Goal: Download file/media

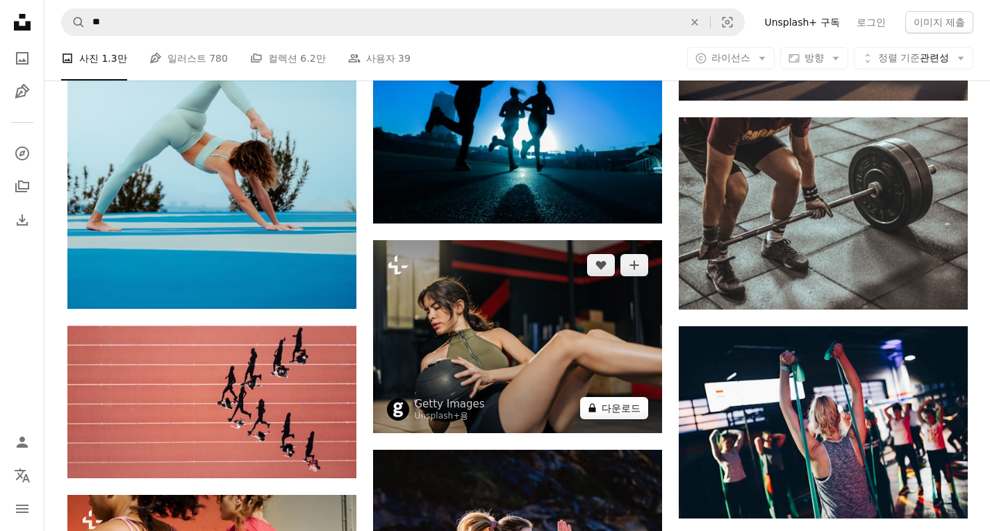
scroll to position [3265, 0]
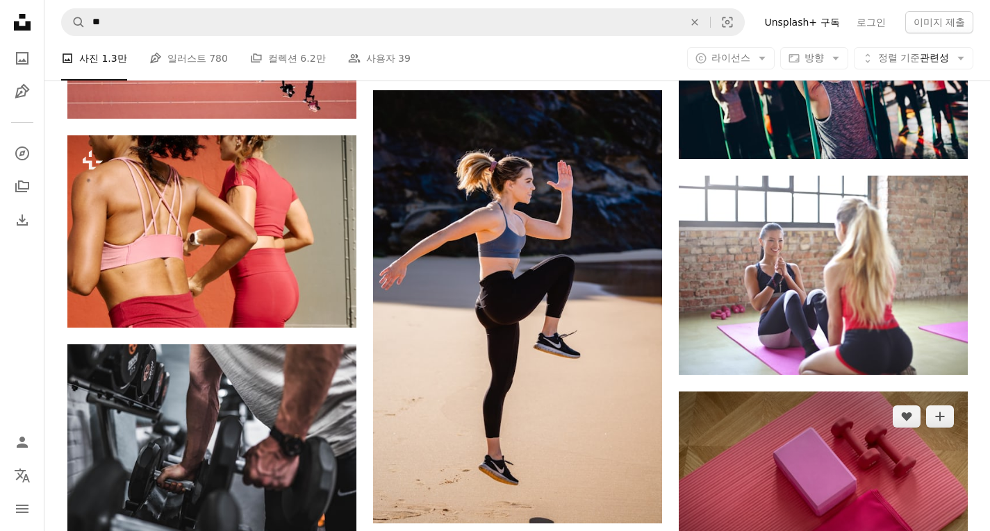
scroll to position [3612, 0]
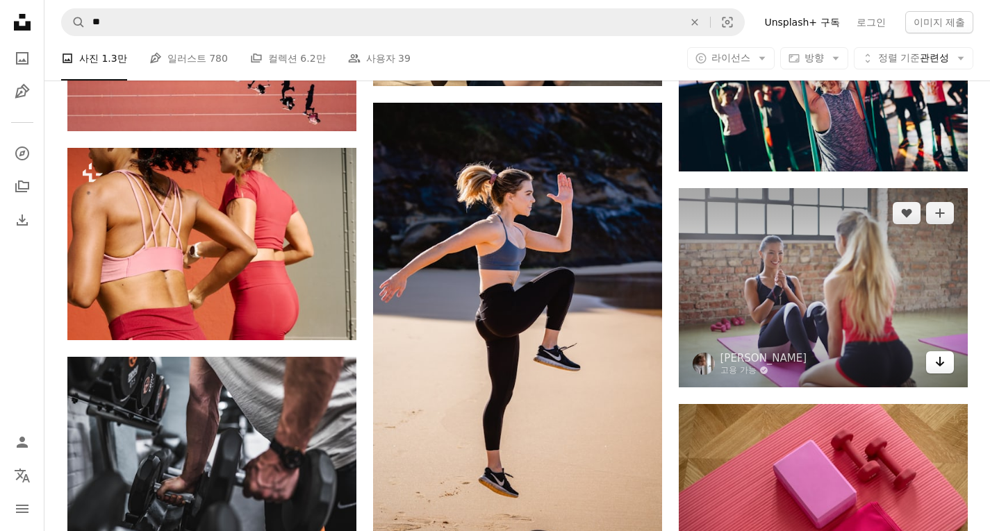
click at [938, 362] on icon "다운로드" at bounding box center [939, 362] width 9 height 10
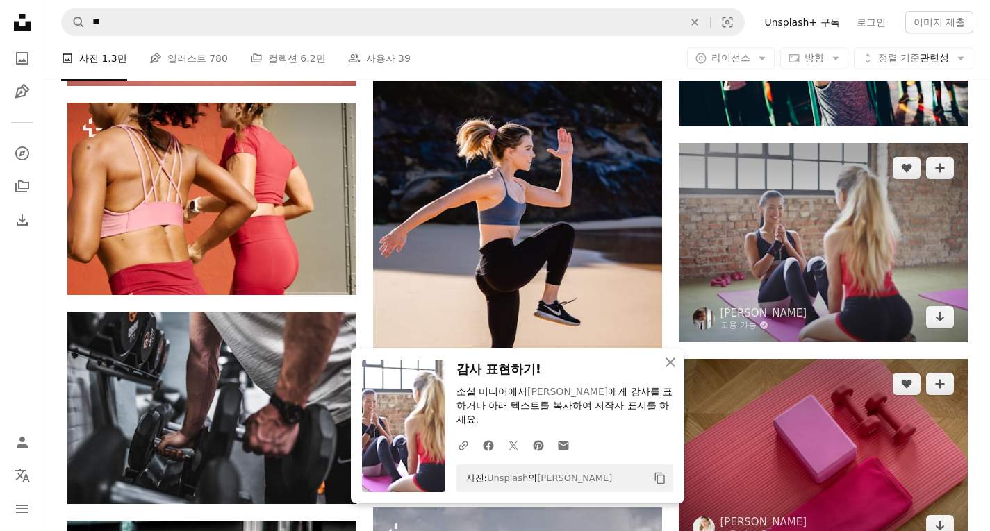
scroll to position [3681, 0]
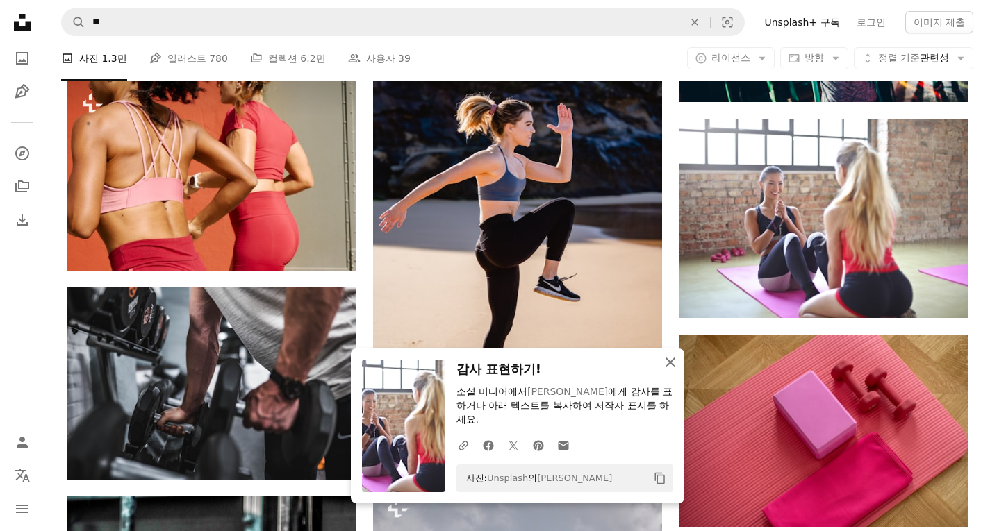
click at [670, 358] on icon "An X shape" at bounding box center [670, 362] width 17 height 17
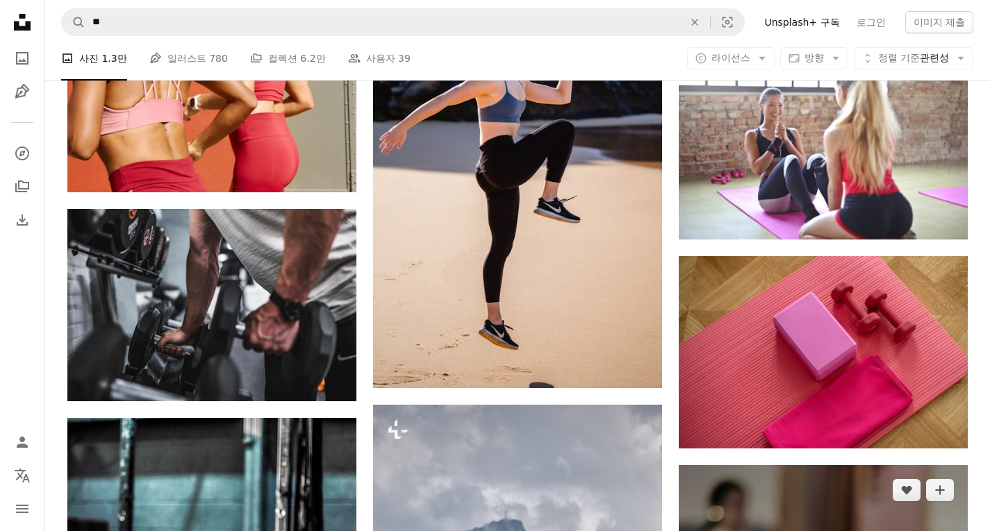
scroll to position [3820, 0]
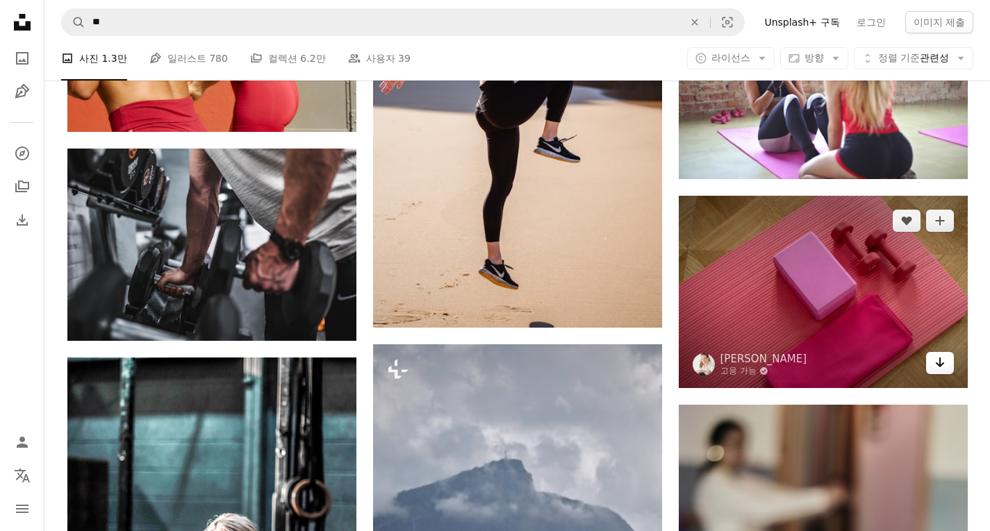
click at [938, 368] on icon "Arrow pointing down" at bounding box center [939, 362] width 11 height 17
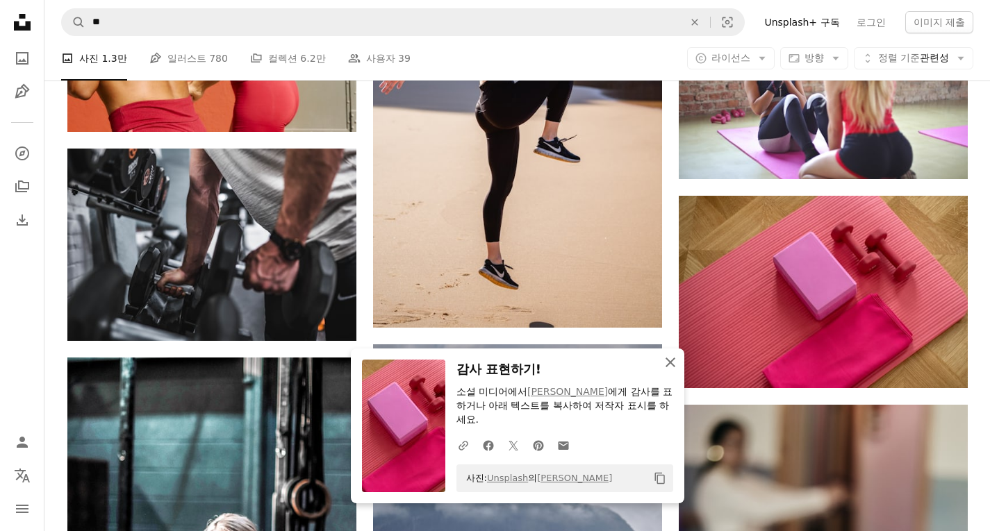
click at [670, 357] on icon "An X shape" at bounding box center [670, 362] width 17 height 17
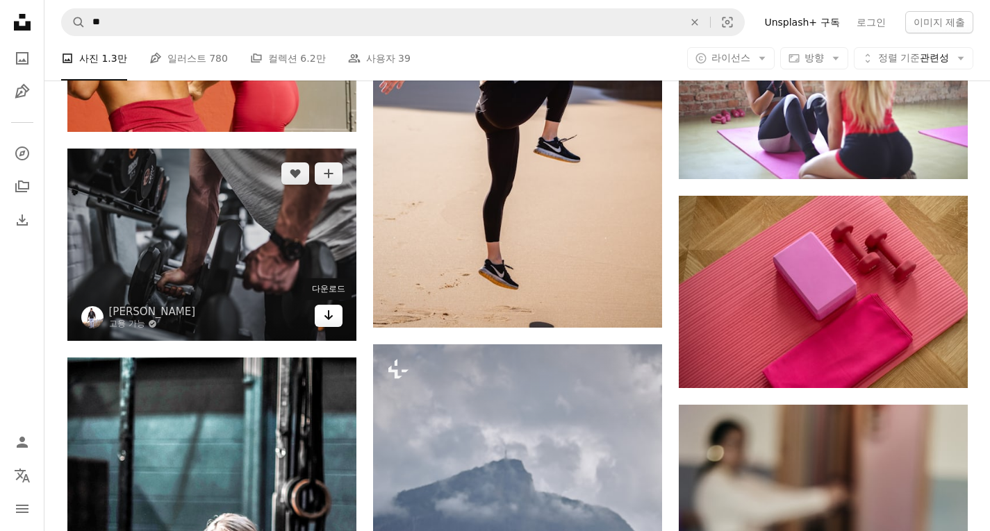
click at [331, 315] on icon "Arrow pointing down" at bounding box center [328, 315] width 11 height 17
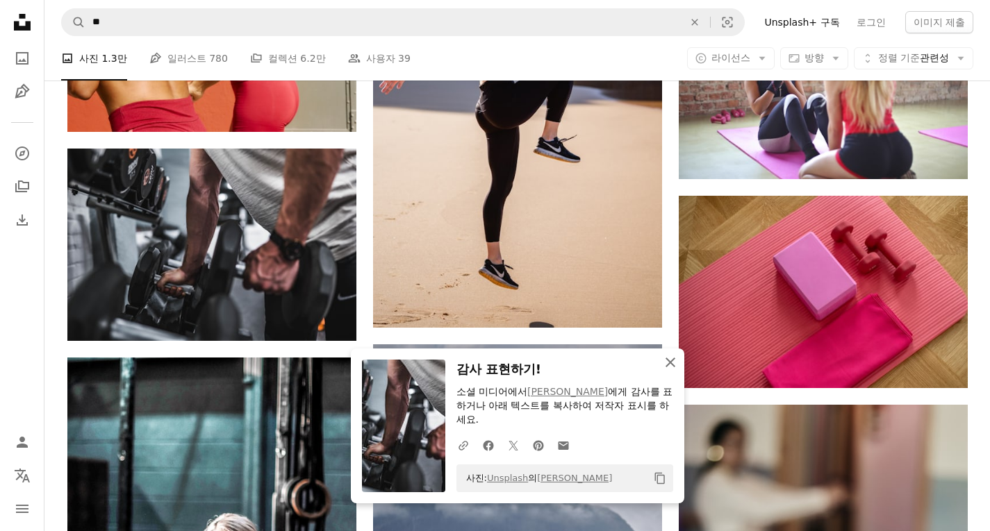
click at [676, 367] on icon "An X shape" at bounding box center [670, 362] width 17 height 17
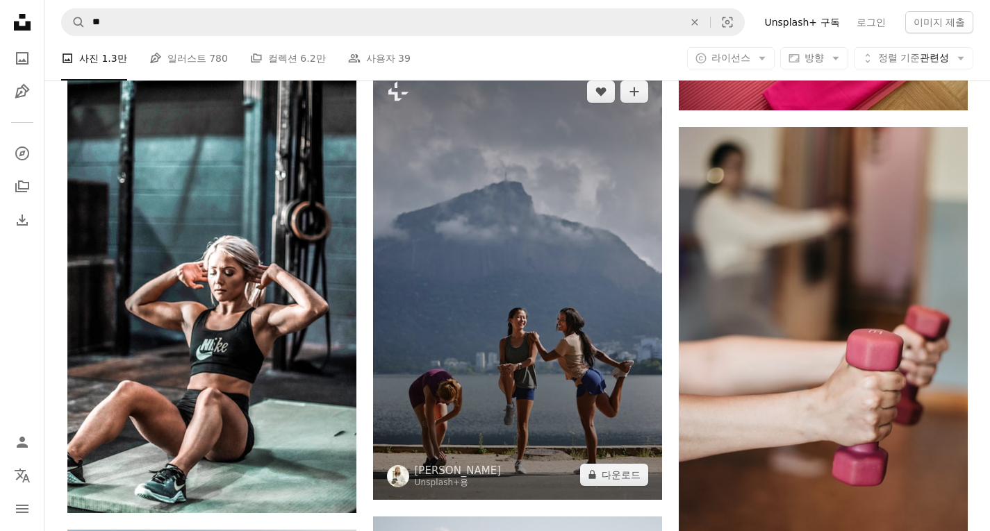
scroll to position [4168, 0]
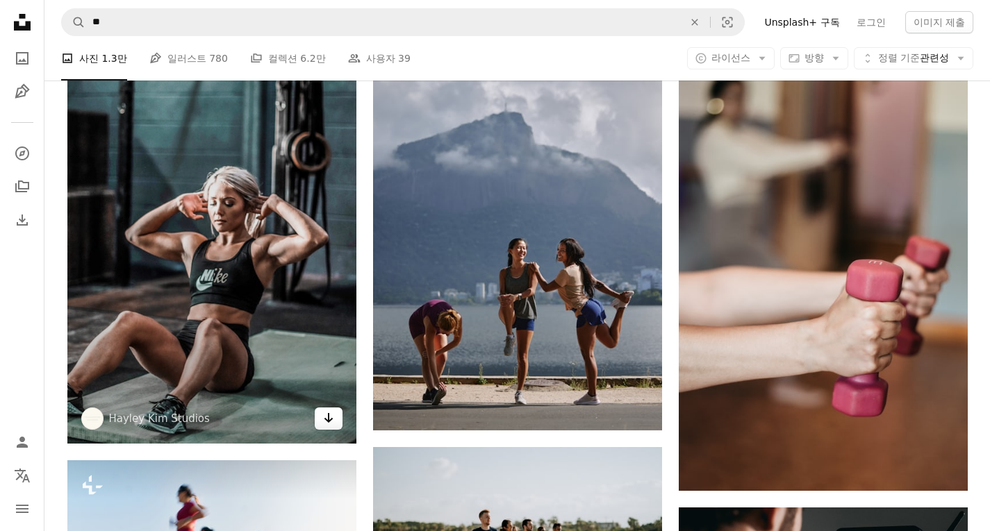
click at [328, 417] on icon "다운로드" at bounding box center [328, 418] width 9 height 10
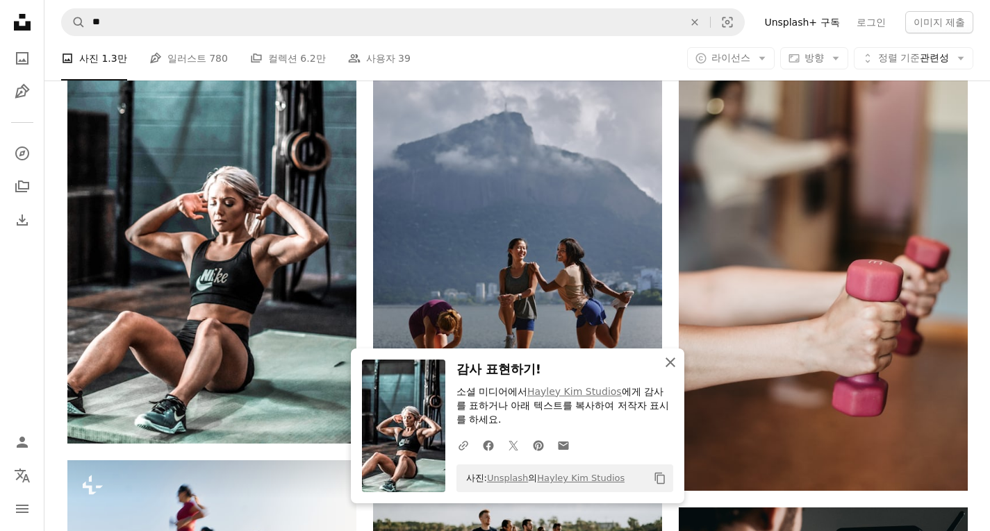
click at [668, 362] on icon "An X shape" at bounding box center [670, 362] width 17 height 17
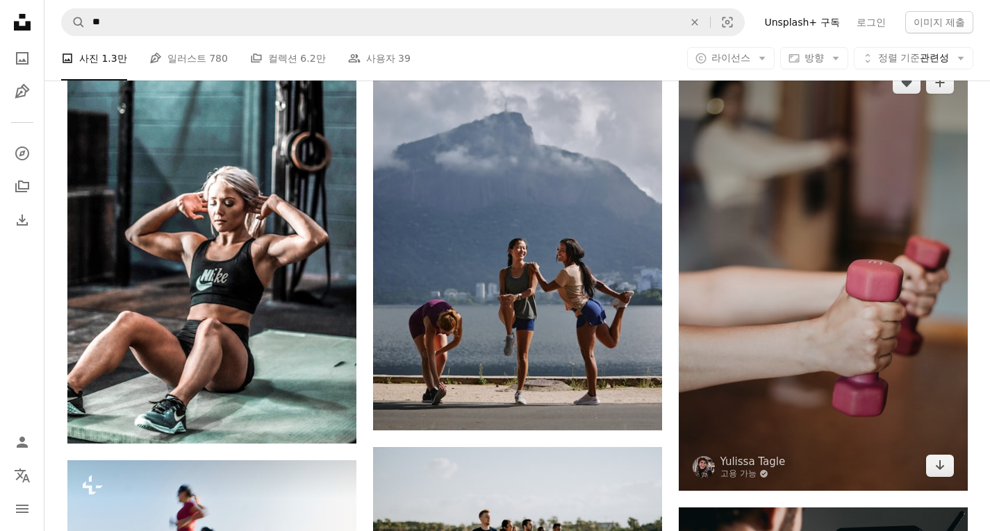
scroll to position [4237, 0]
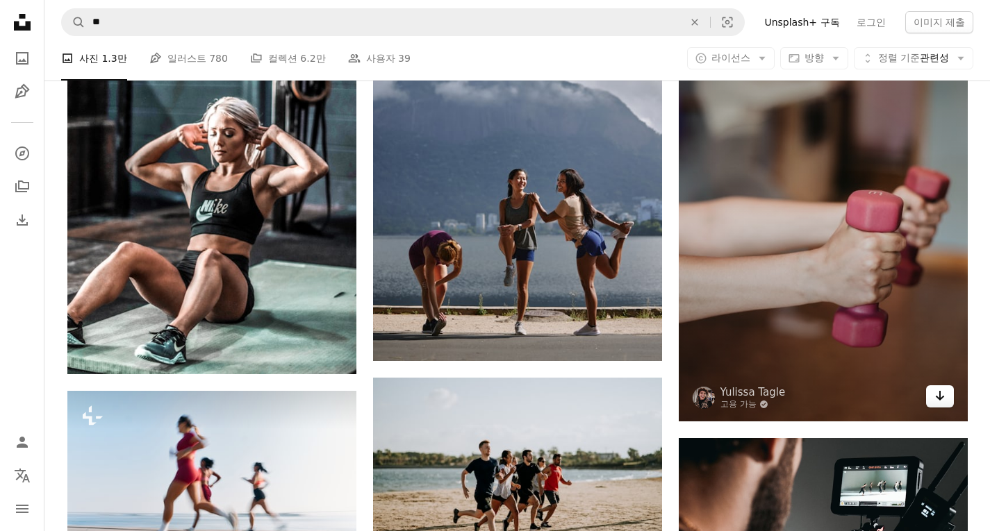
click at [937, 395] on icon "Arrow pointing down" at bounding box center [939, 396] width 11 height 17
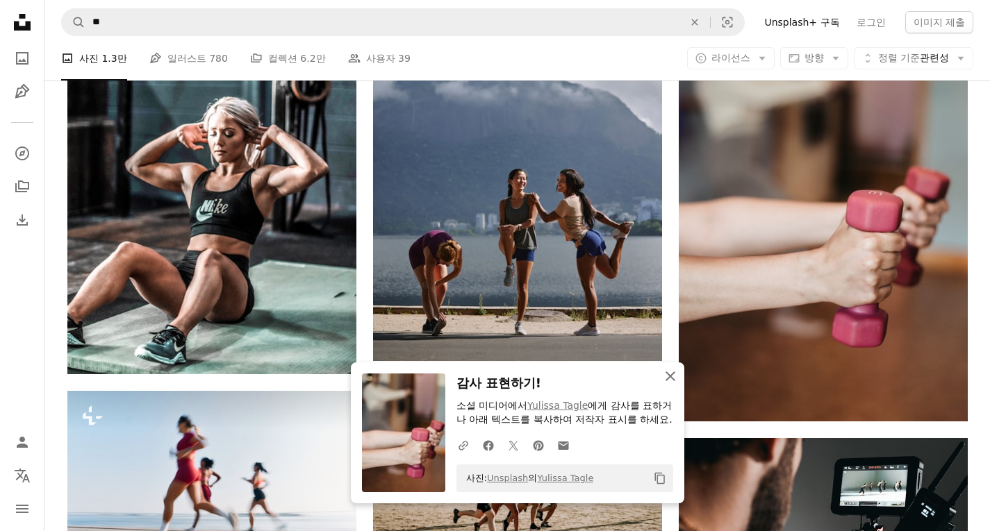
click at [670, 368] on icon "An X shape" at bounding box center [670, 376] width 17 height 17
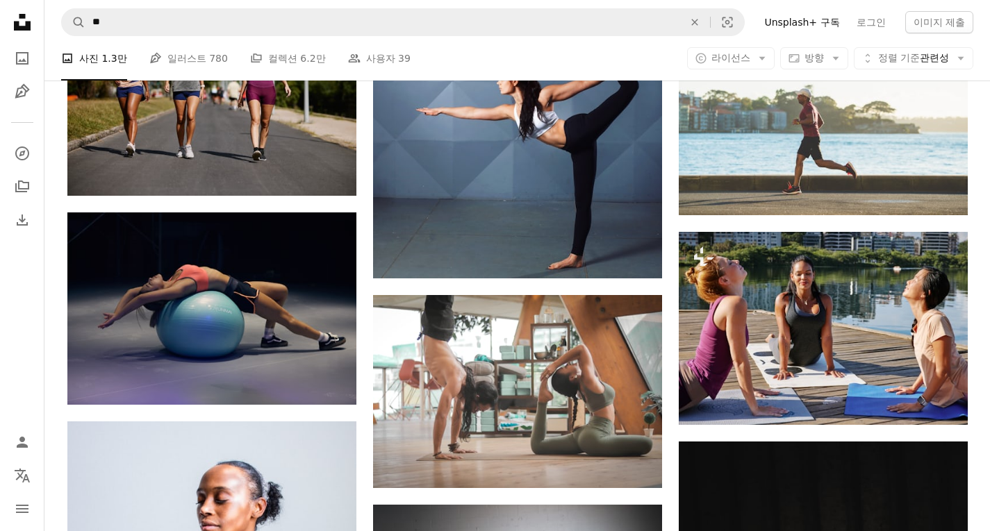
scroll to position [5071, 0]
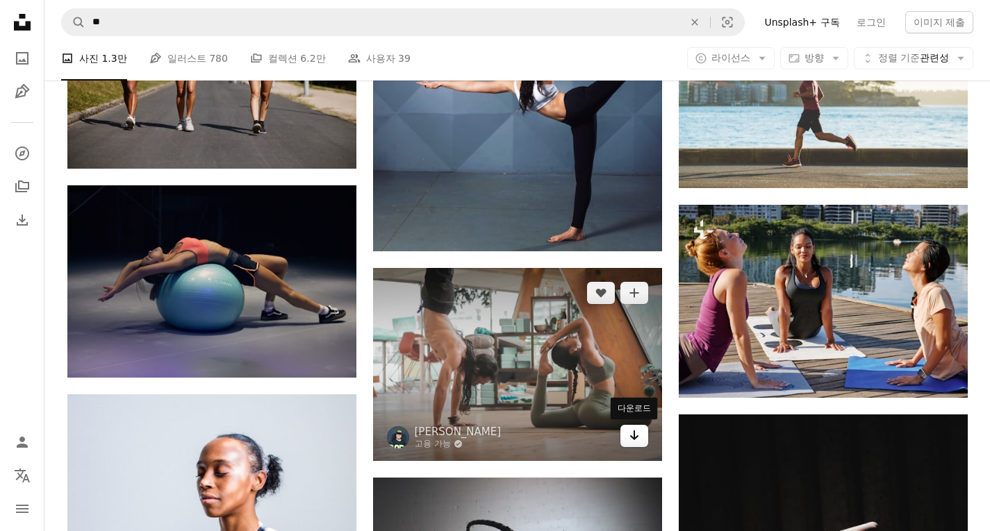
click at [630, 433] on icon "Arrow pointing down" at bounding box center [634, 435] width 11 height 17
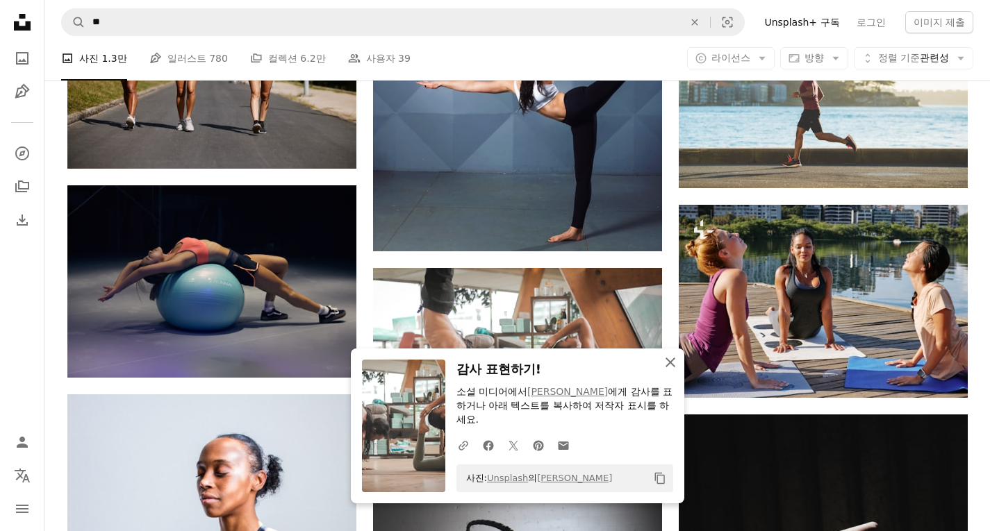
click at [665, 365] on icon "An X shape" at bounding box center [670, 362] width 17 height 17
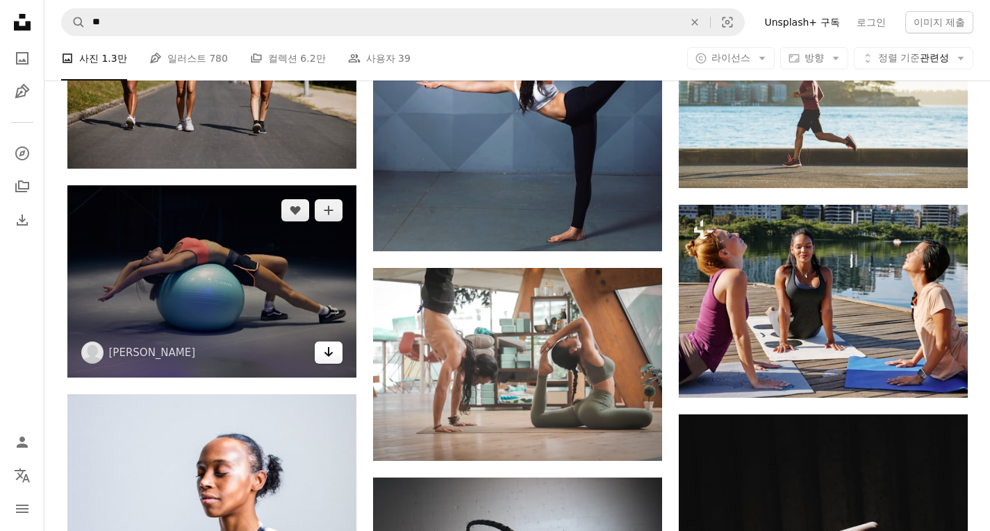
click at [329, 354] on icon "Arrow pointing down" at bounding box center [328, 352] width 11 height 17
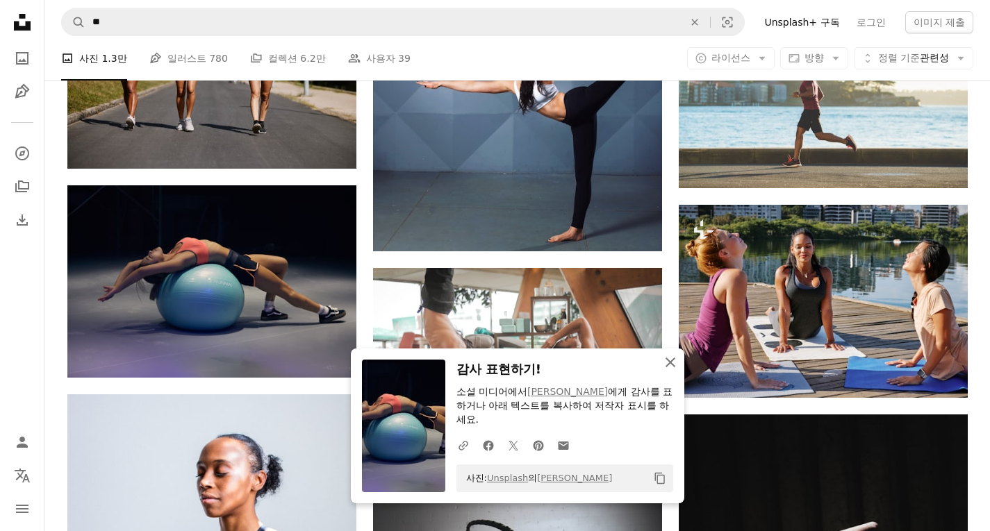
click at [668, 367] on icon "button" at bounding box center [670, 363] width 10 height 10
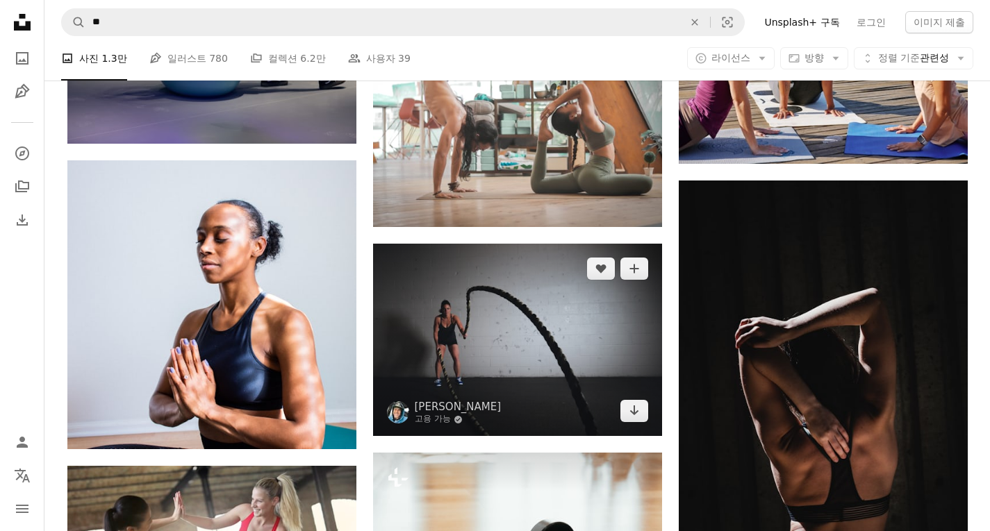
scroll to position [5349, 0]
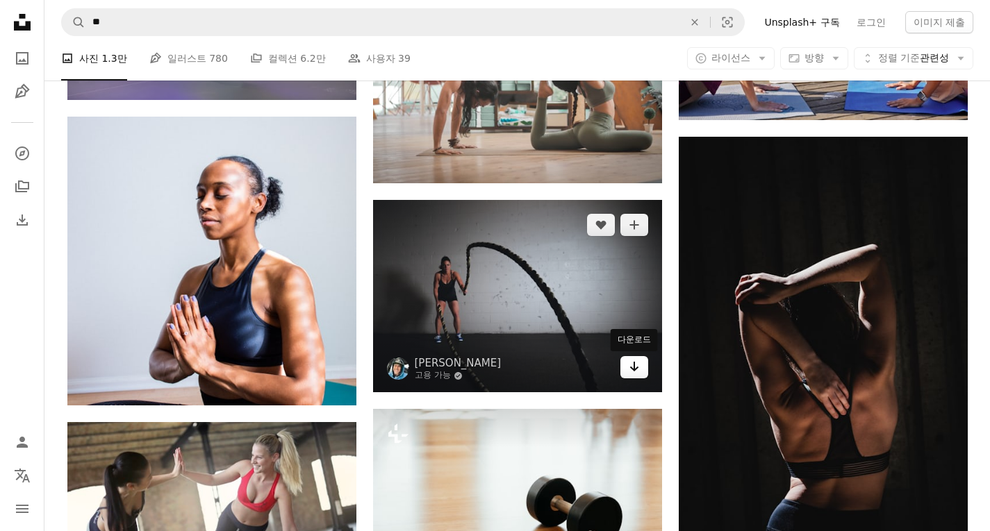
click at [633, 372] on icon "다운로드" at bounding box center [633, 367] width 9 height 10
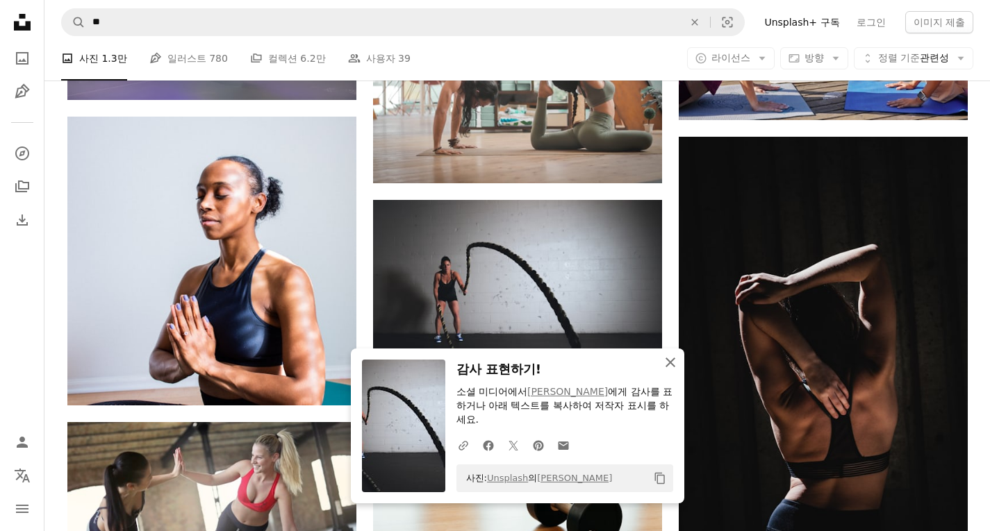
click at [669, 363] on icon "button" at bounding box center [670, 363] width 10 height 10
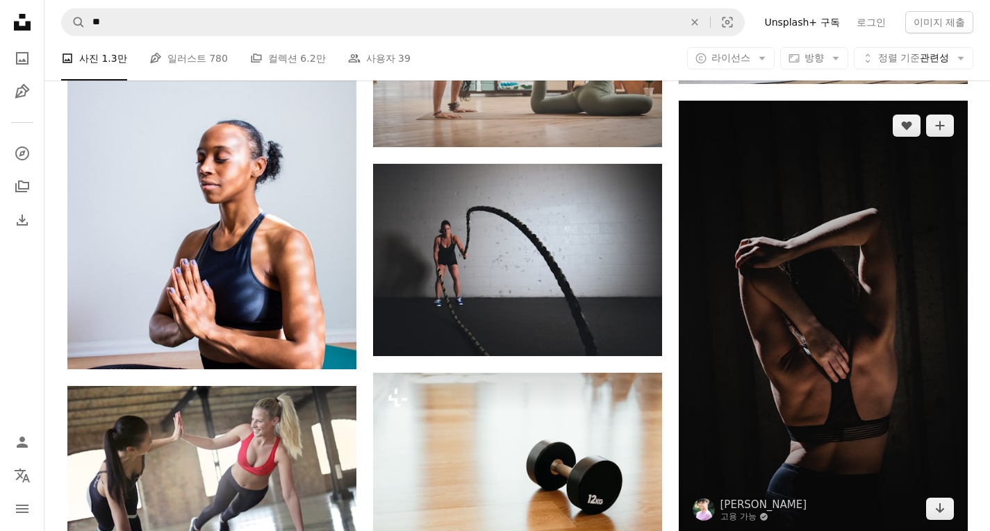
scroll to position [5488, 0]
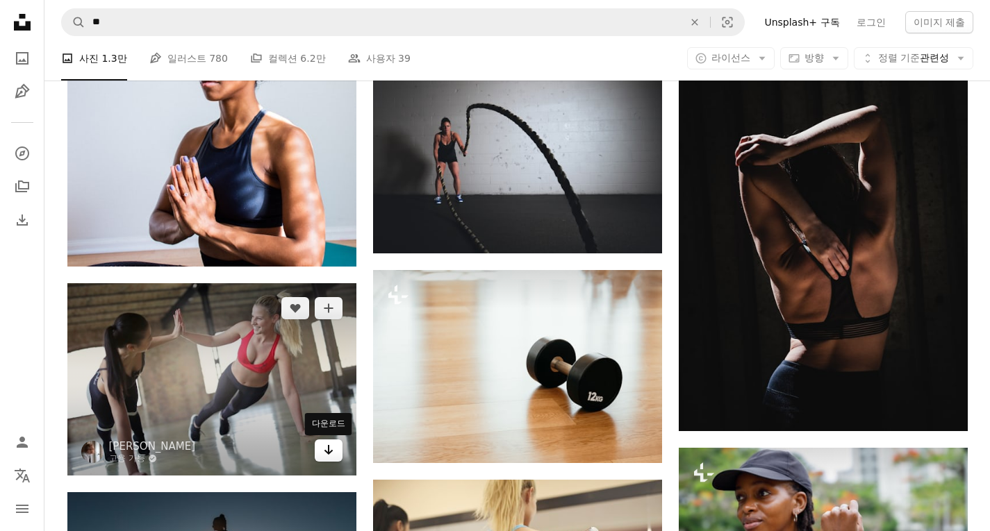
click at [330, 447] on icon "Arrow pointing down" at bounding box center [328, 450] width 11 height 17
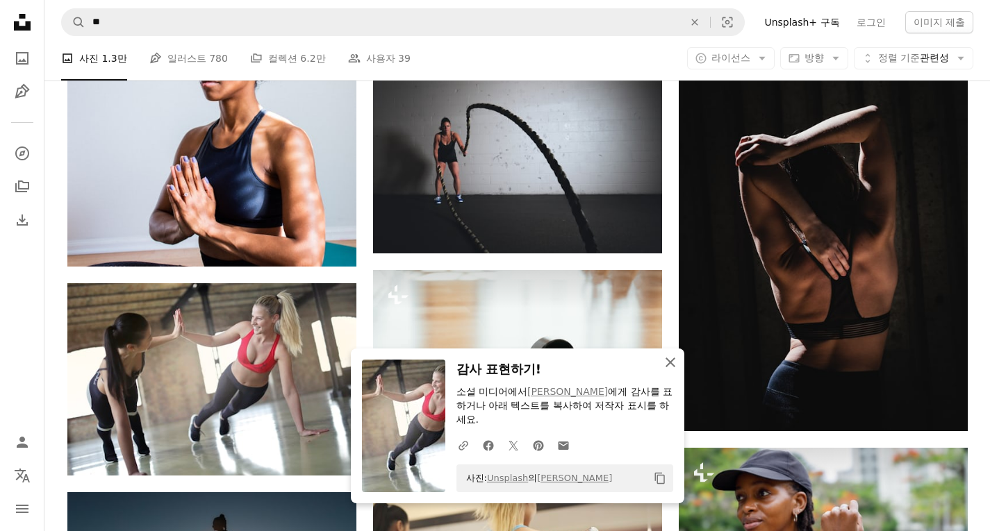
click at [667, 362] on icon "An X shape" at bounding box center [670, 362] width 17 height 17
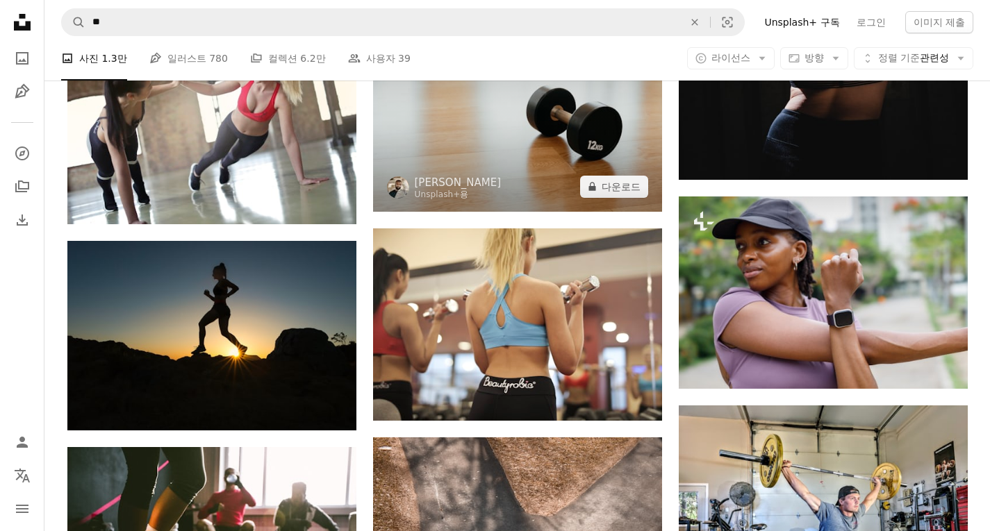
scroll to position [5765, 0]
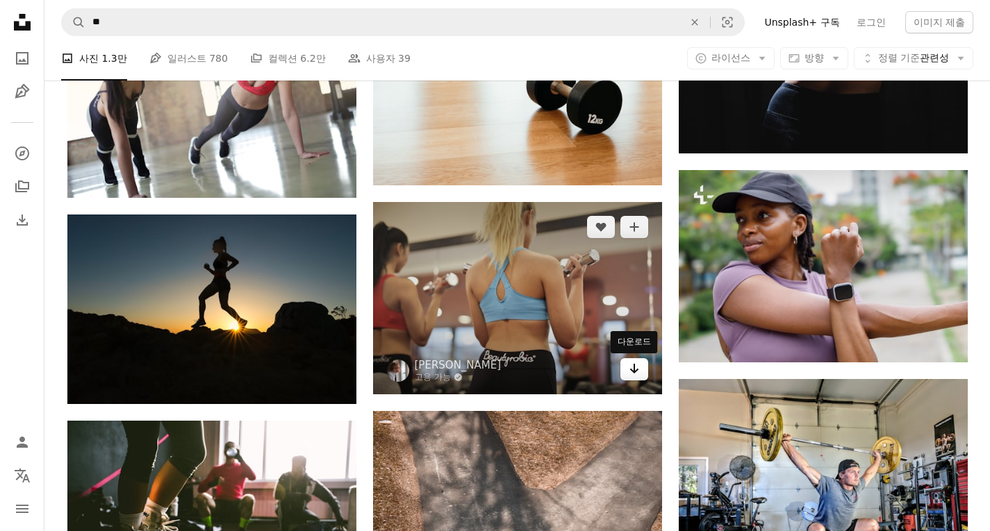
click at [638, 372] on icon "Arrow pointing down" at bounding box center [634, 369] width 11 height 17
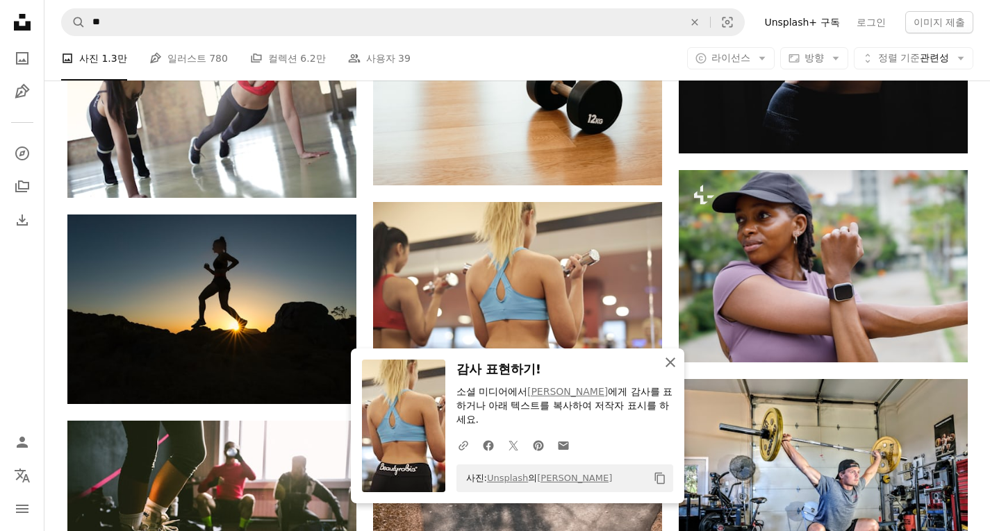
click at [670, 362] on icon "button" at bounding box center [670, 363] width 10 height 10
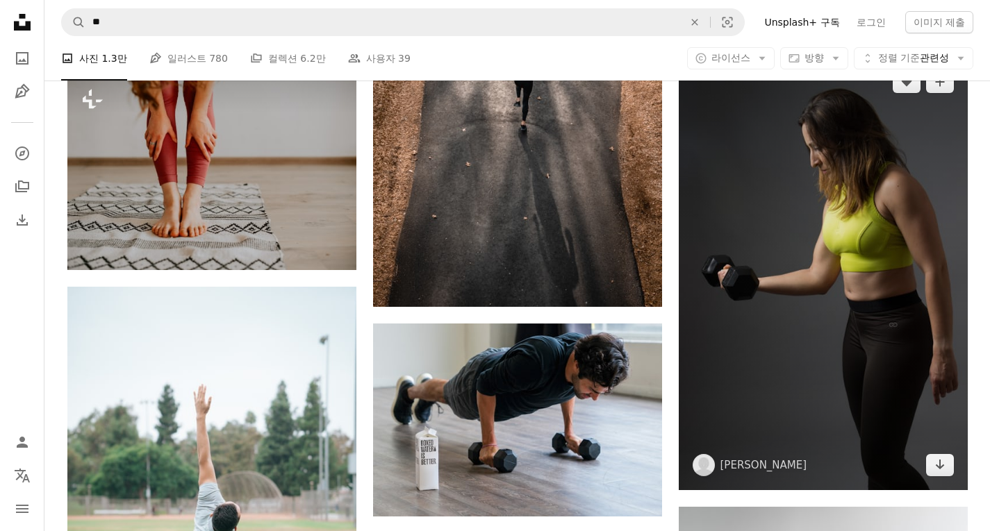
scroll to position [6391, 0]
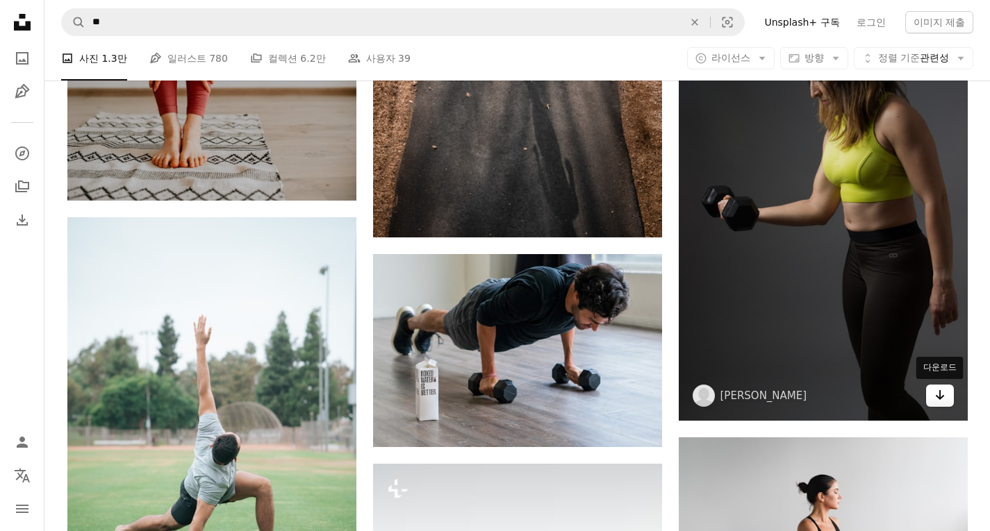
click at [938, 394] on icon "Arrow pointing down" at bounding box center [939, 395] width 11 height 17
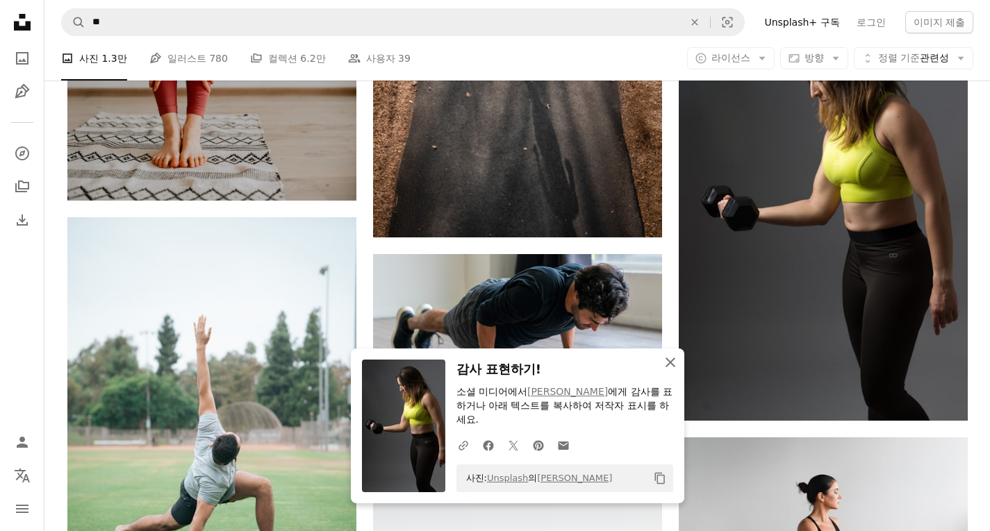
click at [674, 362] on icon "An X shape" at bounding box center [670, 362] width 17 height 17
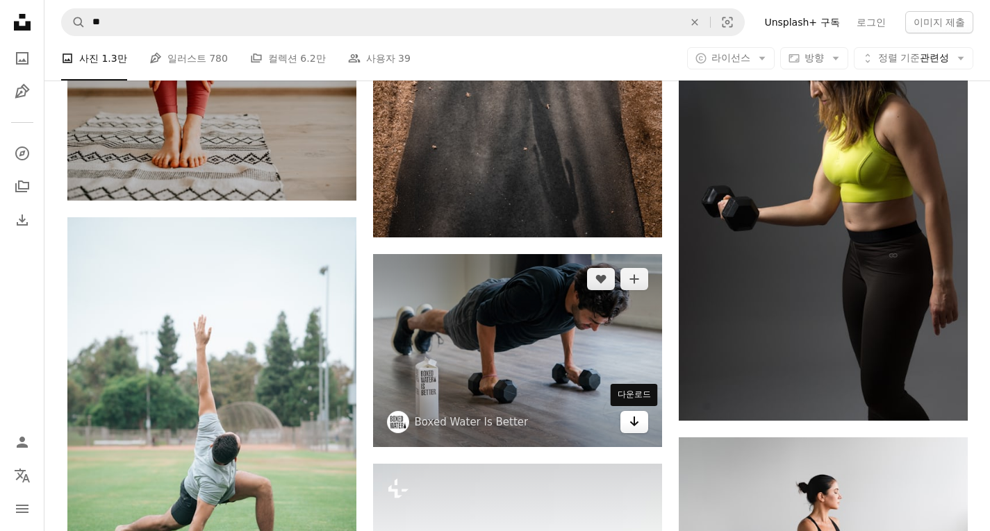
click at [632, 424] on icon "Arrow pointing down" at bounding box center [634, 421] width 11 height 17
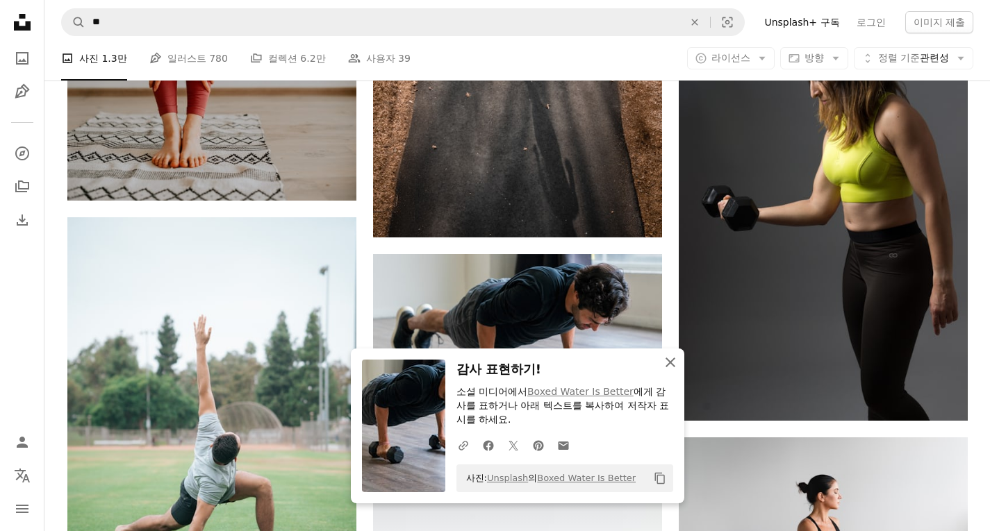
click at [665, 358] on icon "An X shape" at bounding box center [670, 362] width 17 height 17
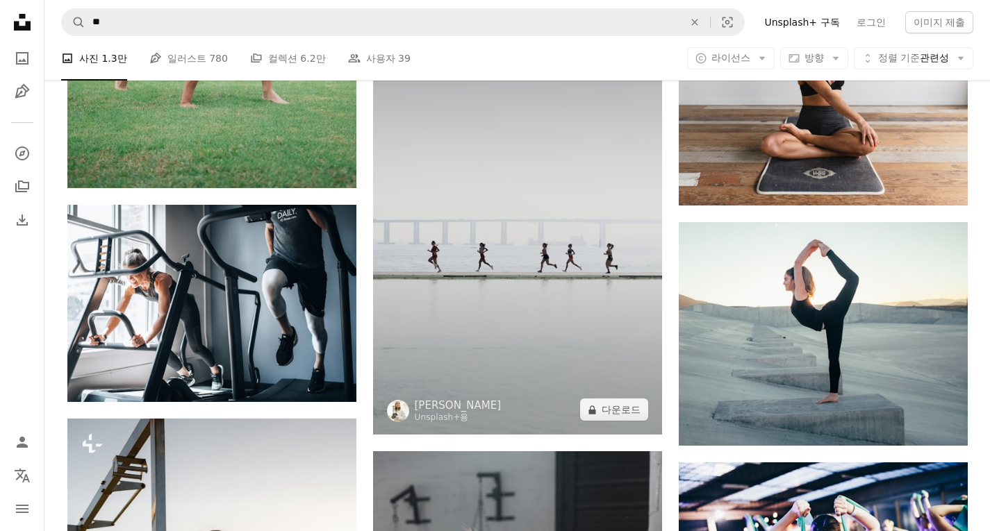
scroll to position [6877, 0]
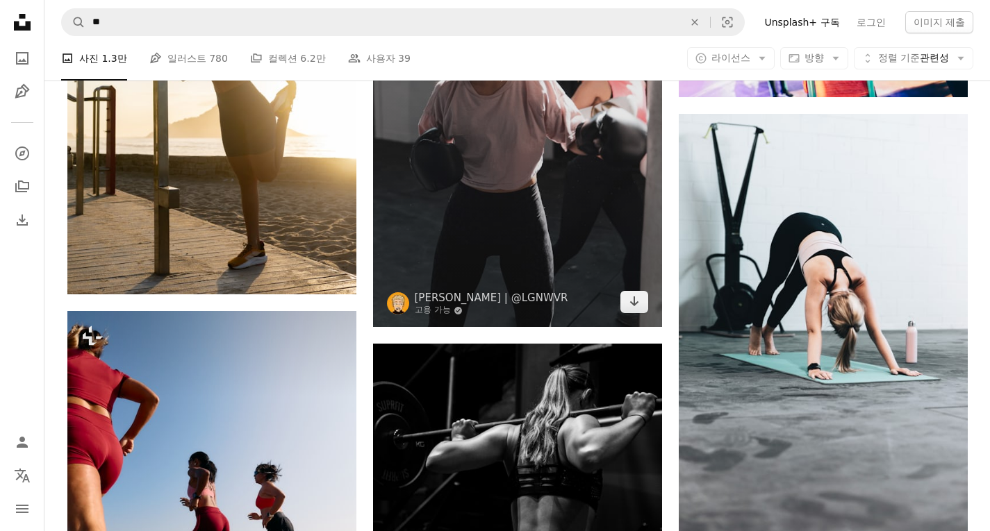
scroll to position [7432, 0]
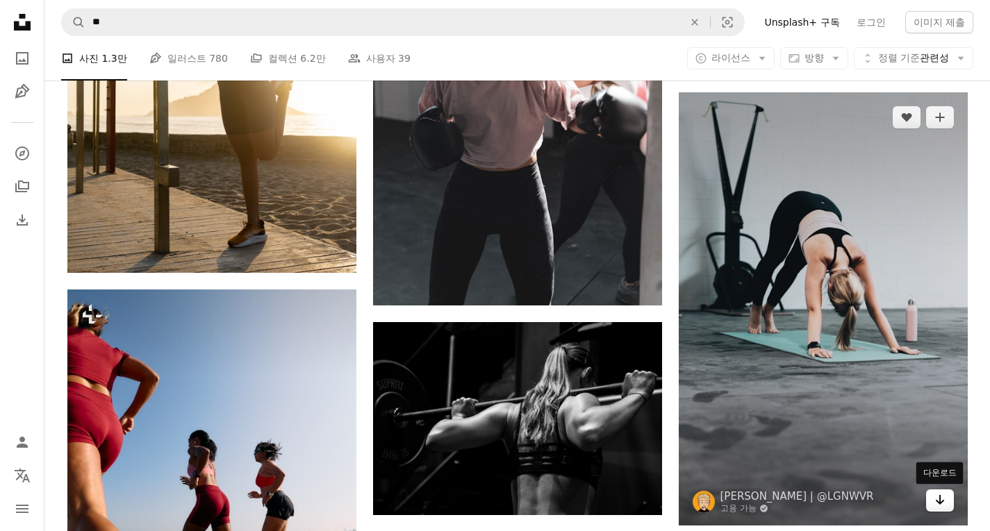
click at [936, 498] on icon "Arrow pointing down" at bounding box center [939, 500] width 11 height 17
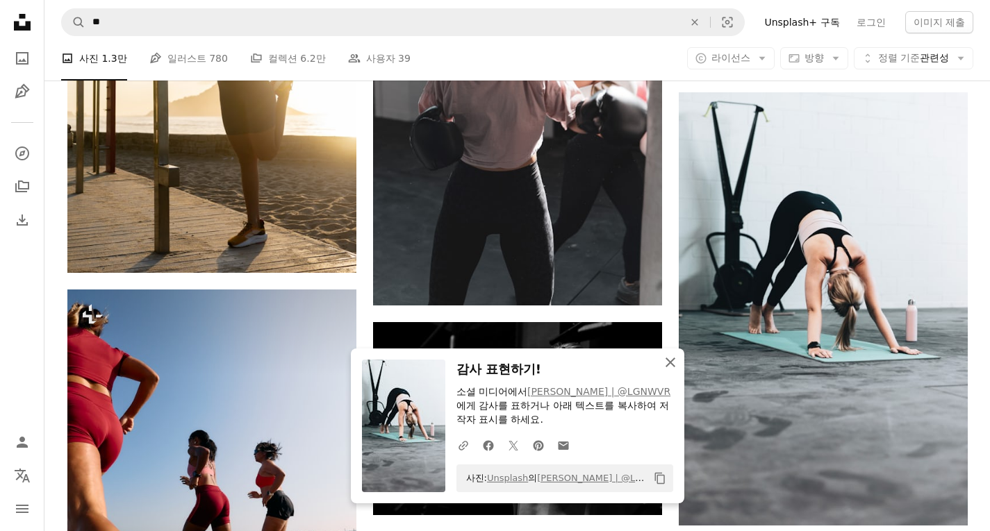
click at [668, 363] on icon "button" at bounding box center [670, 363] width 10 height 10
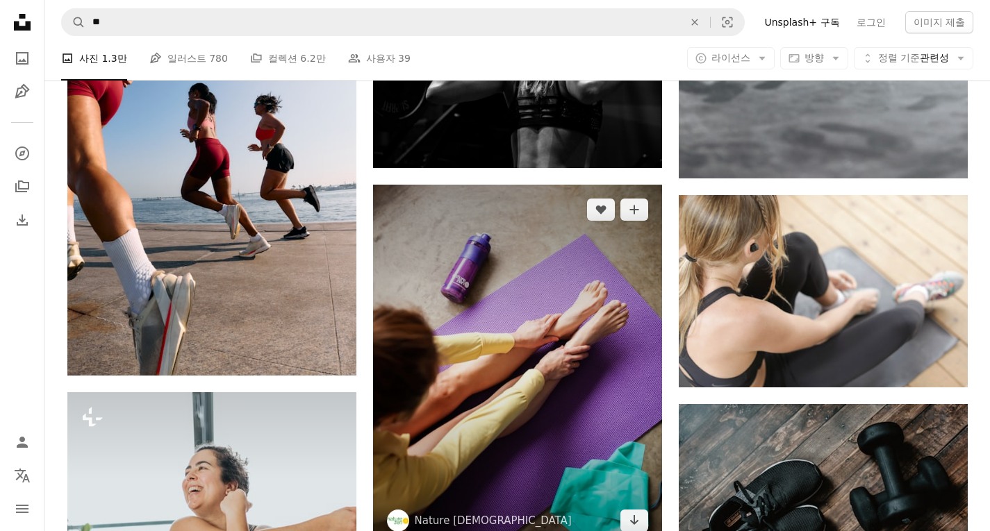
scroll to position [7641, 0]
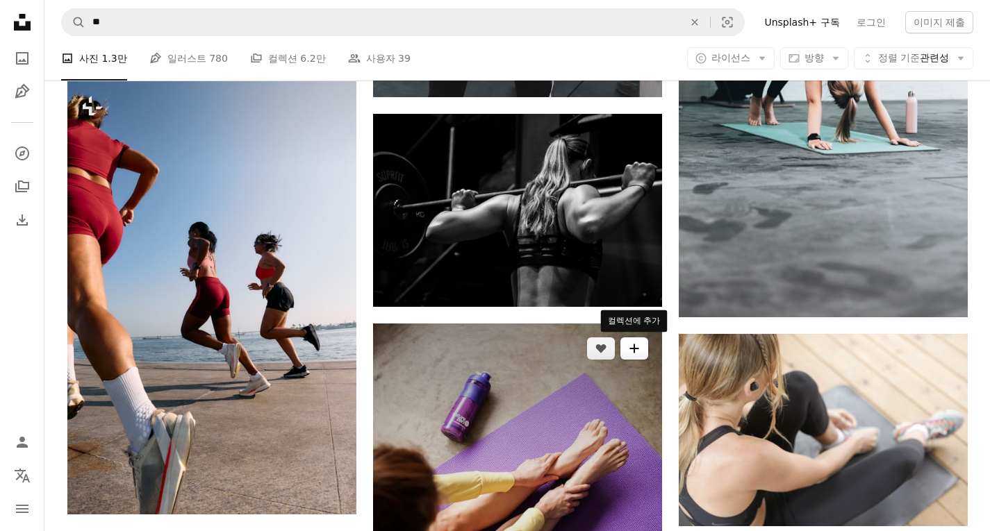
click at [637, 347] on icon "A plus sign" at bounding box center [634, 348] width 11 height 11
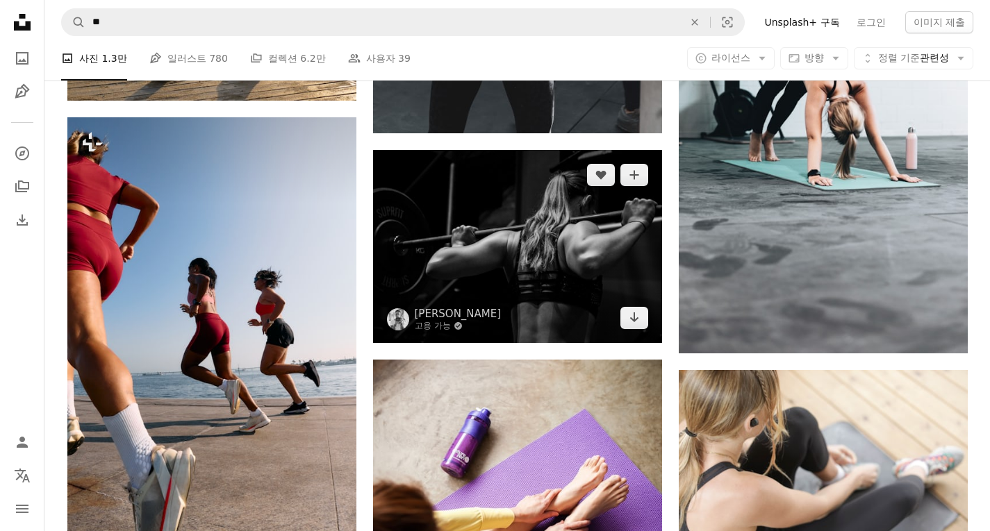
scroll to position [7571, 0]
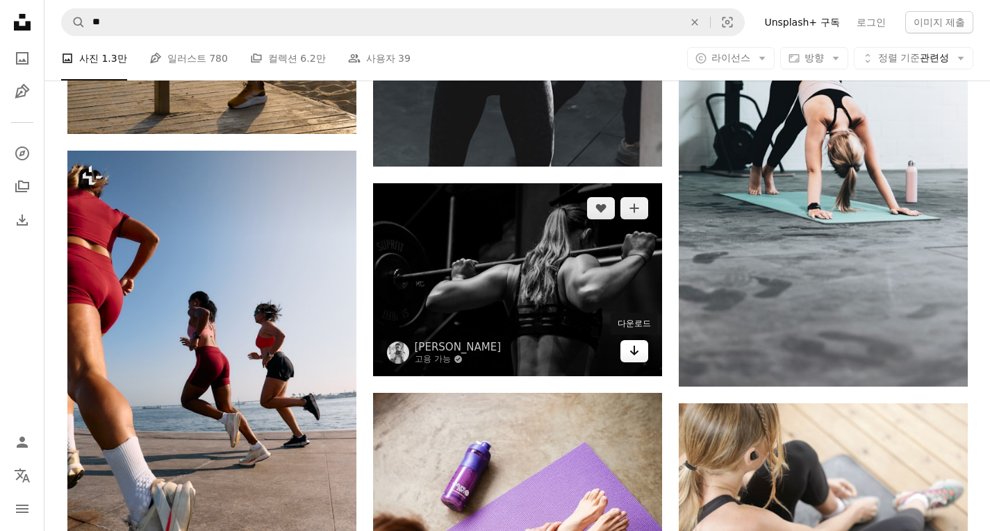
click at [633, 349] on icon "Arrow pointing down" at bounding box center [634, 350] width 11 height 17
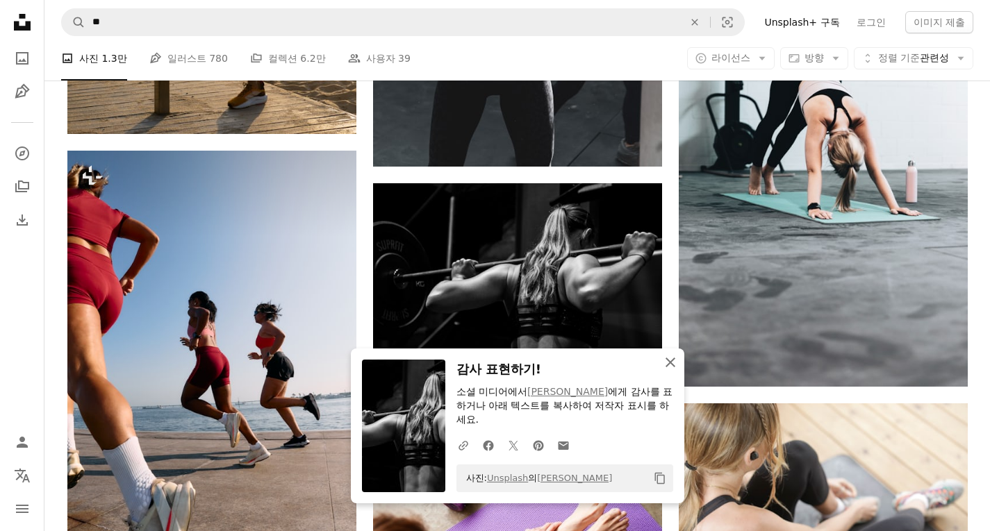
click at [668, 360] on icon "button" at bounding box center [670, 363] width 10 height 10
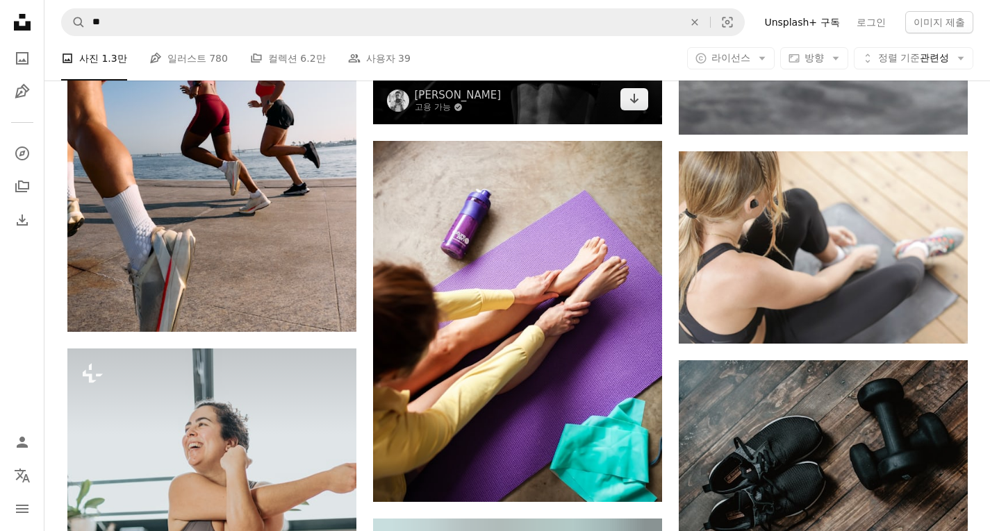
scroll to position [7849, 0]
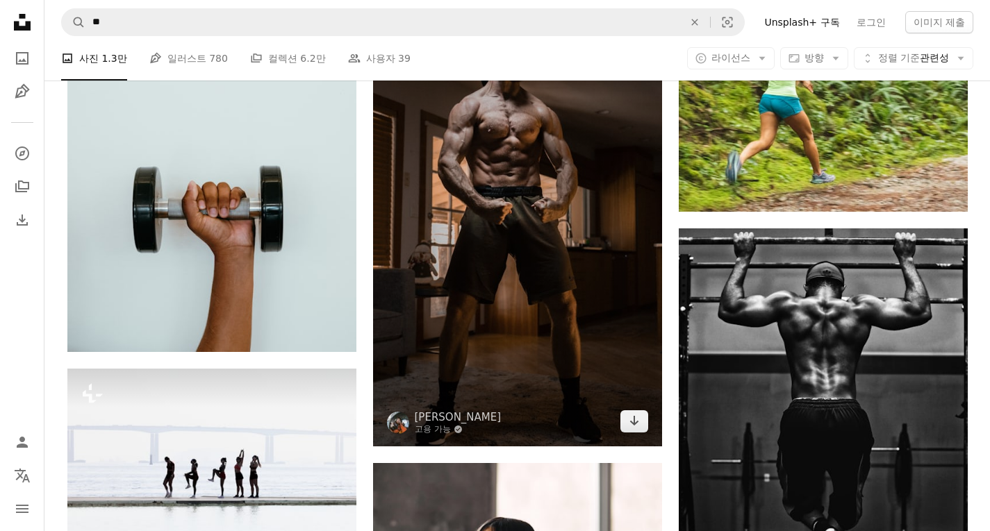
scroll to position [10558, 0]
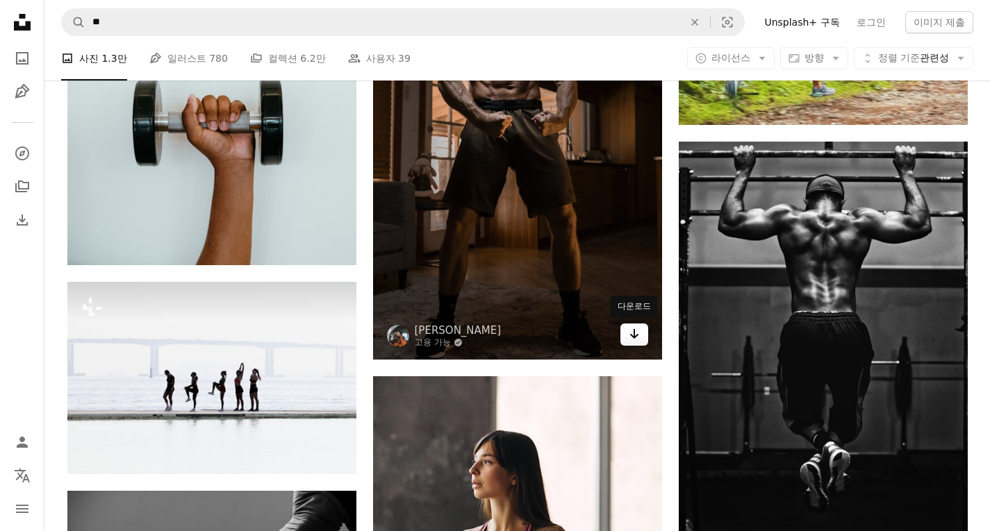
click at [637, 336] on icon "Arrow pointing down" at bounding box center [634, 334] width 11 height 17
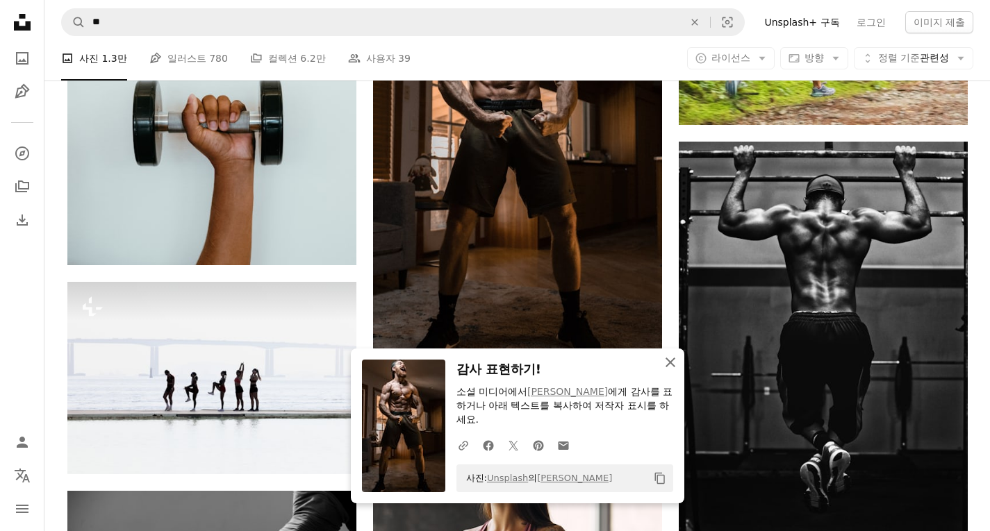
click at [668, 361] on icon "button" at bounding box center [670, 363] width 10 height 10
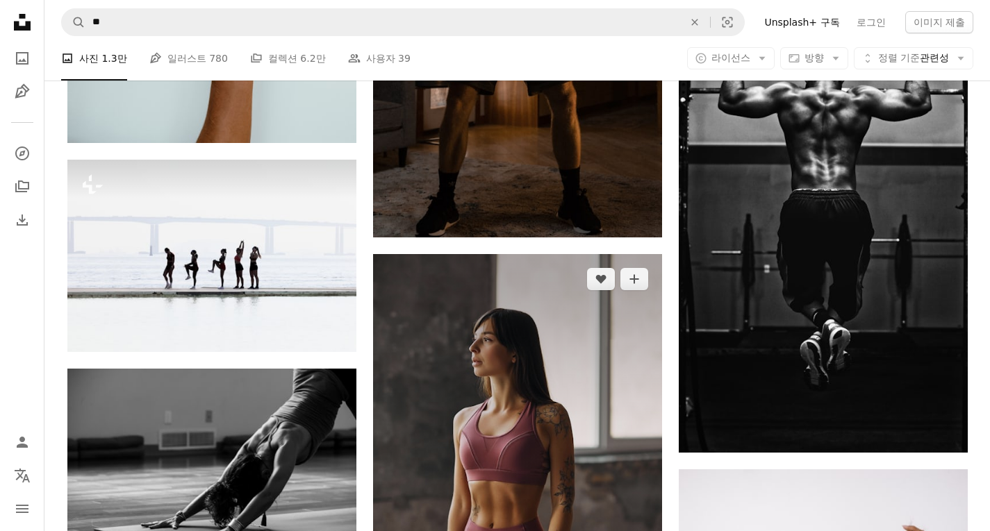
scroll to position [10697, 0]
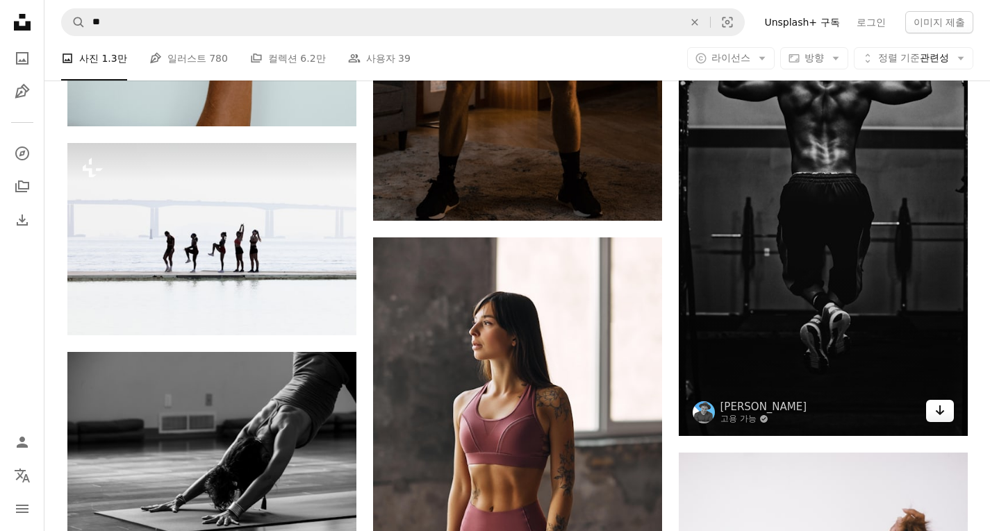
click at [936, 414] on icon "Arrow pointing down" at bounding box center [939, 410] width 11 height 17
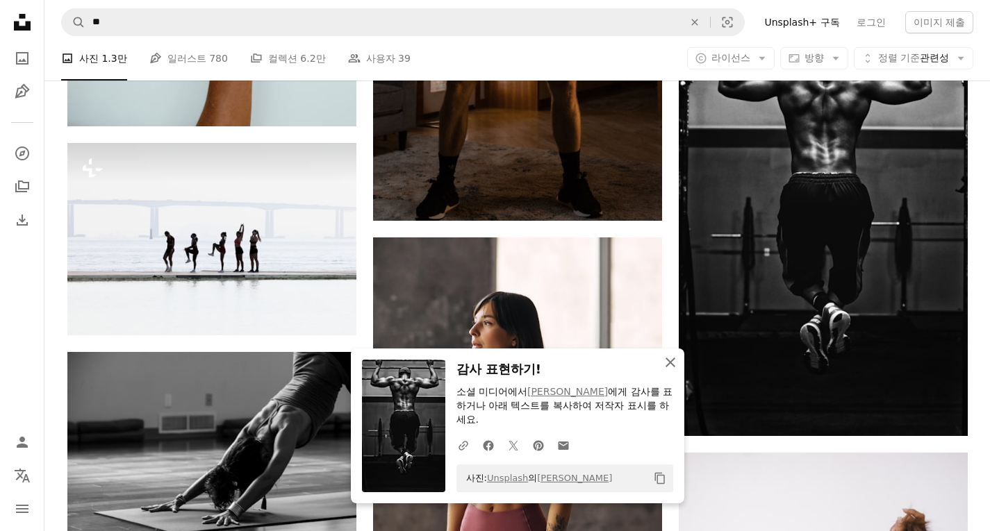
drag, startPoint x: 668, startPoint y: 361, endPoint x: 653, endPoint y: 358, distance: 15.5
click at [668, 361] on icon "button" at bounding box center [670, 363] width 10 height 10
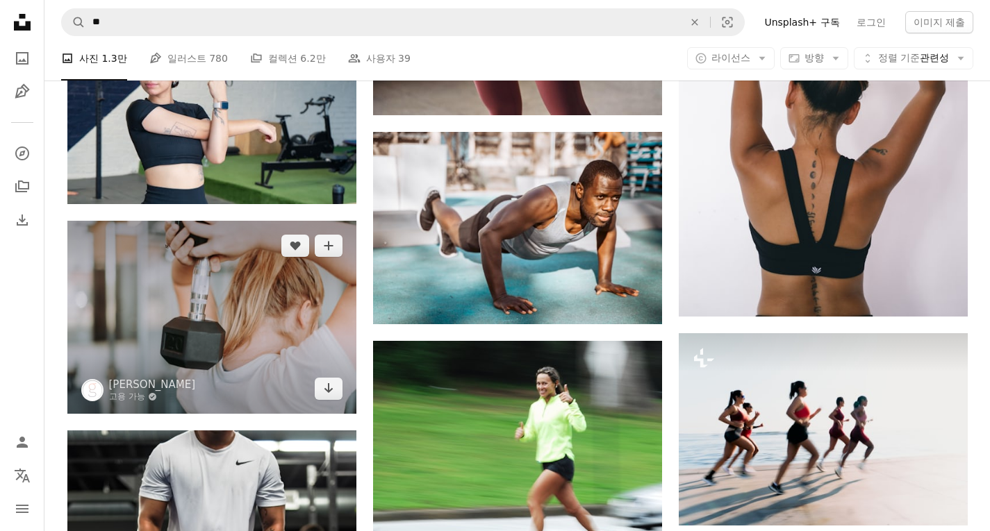
scroll to position [11322, 0]
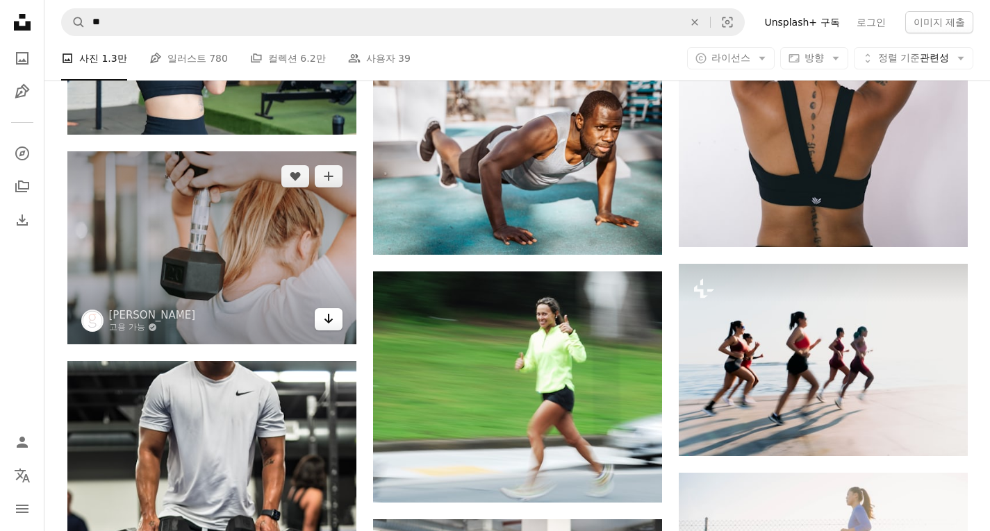
click at [326, 320] on icon "Arrow pointing down" at bounding box center [328, 318] width 11 height 17
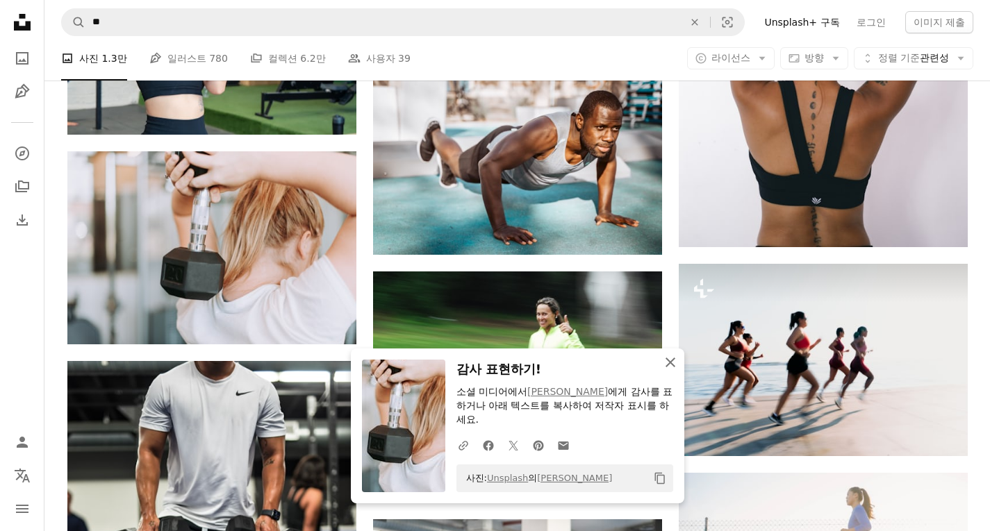
click at [665, 363] on icon "An X shape" at bounding box center [670, 362] width 17 height 17
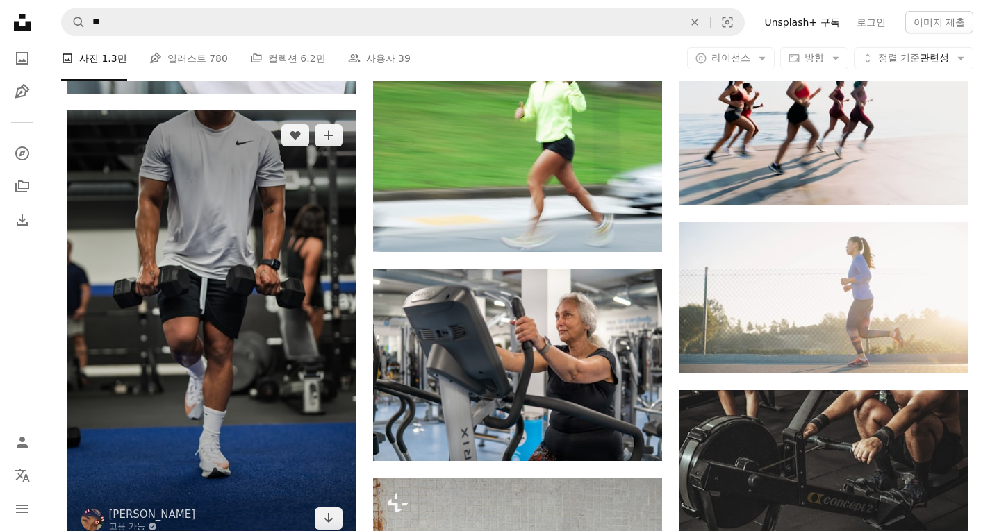
scroll to position [11600, 0]
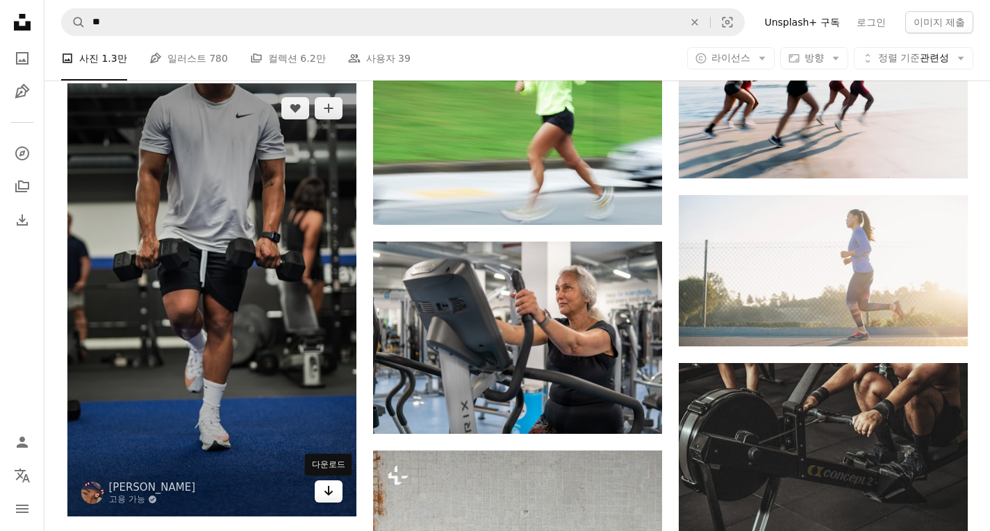
click at [329, 494] on icon "다운로드" at bounding box center [328, 491] width 9 height 10
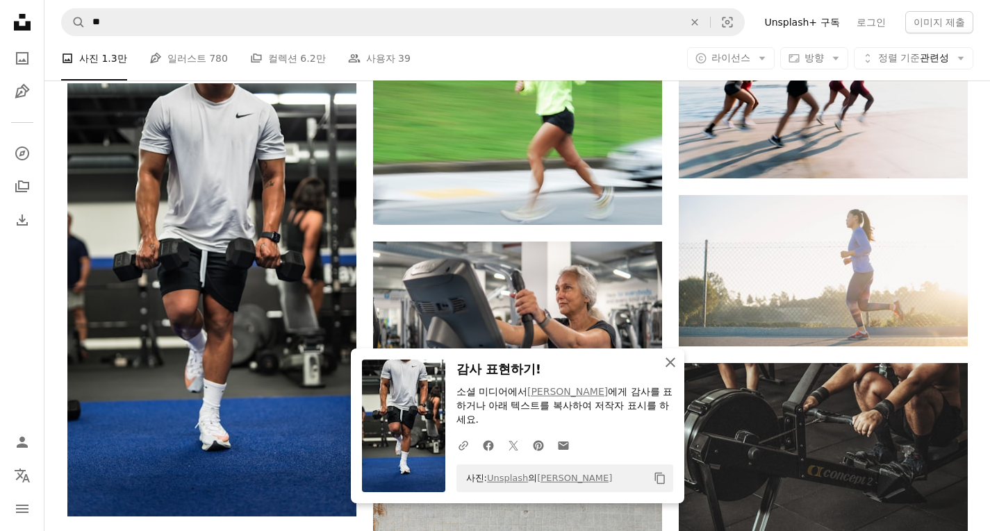
click at [670, 356] on icon "An X shape" at bounding box center [670, 362] width 17 height 17
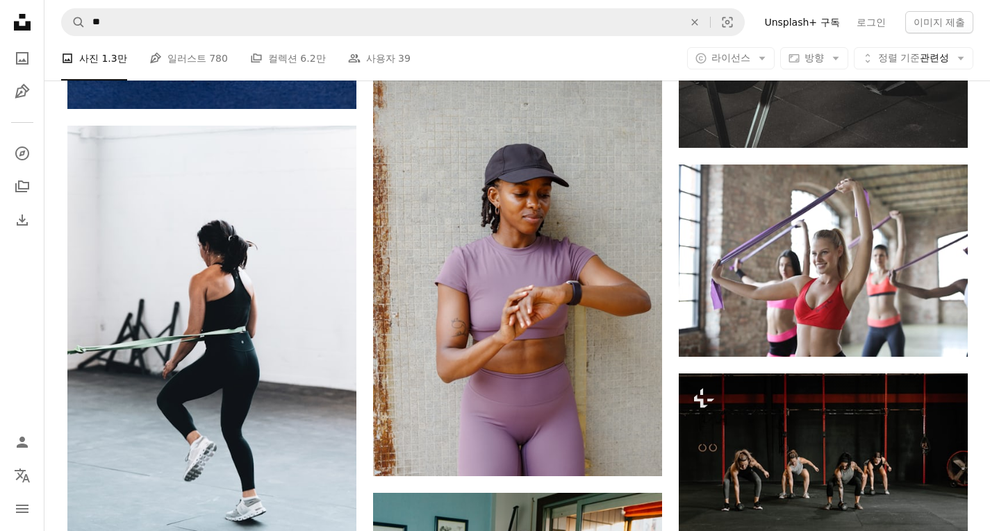
scroll to position [12017, 0]
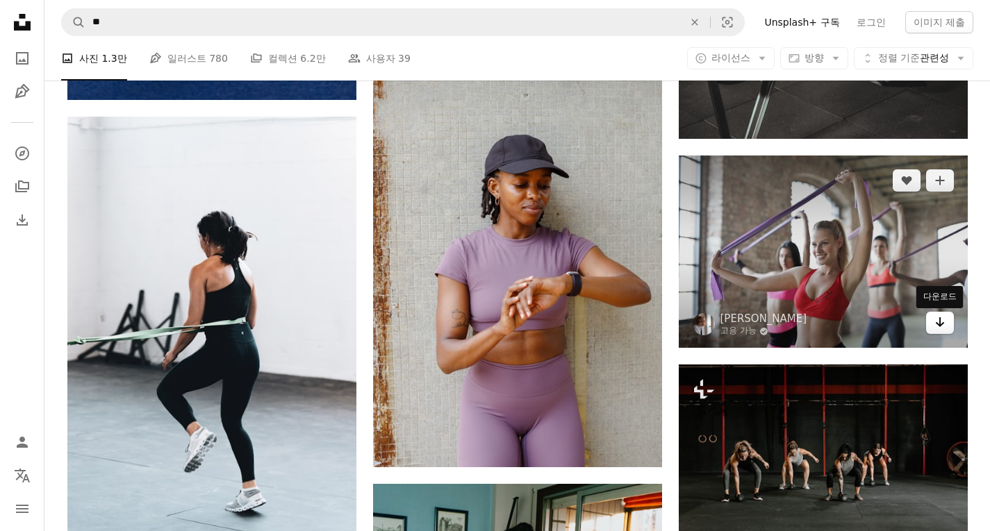
click at [940, 329] on icon "Arrow pointing down" at bounding box center [939, 322] width 11 height 17
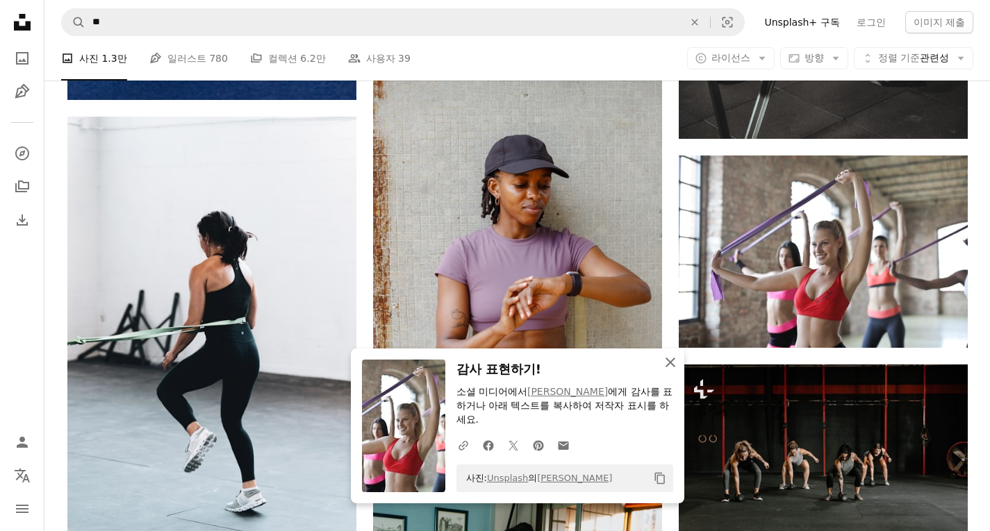
click at [666, 366] on icon "button" at bounding box center [670, 363] width 10 height 10
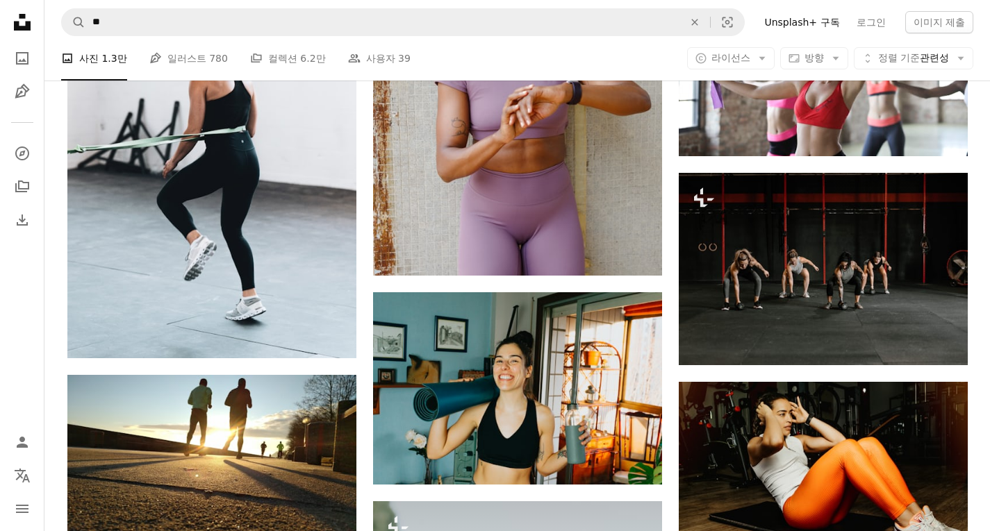
scroll to position [12225, 0]
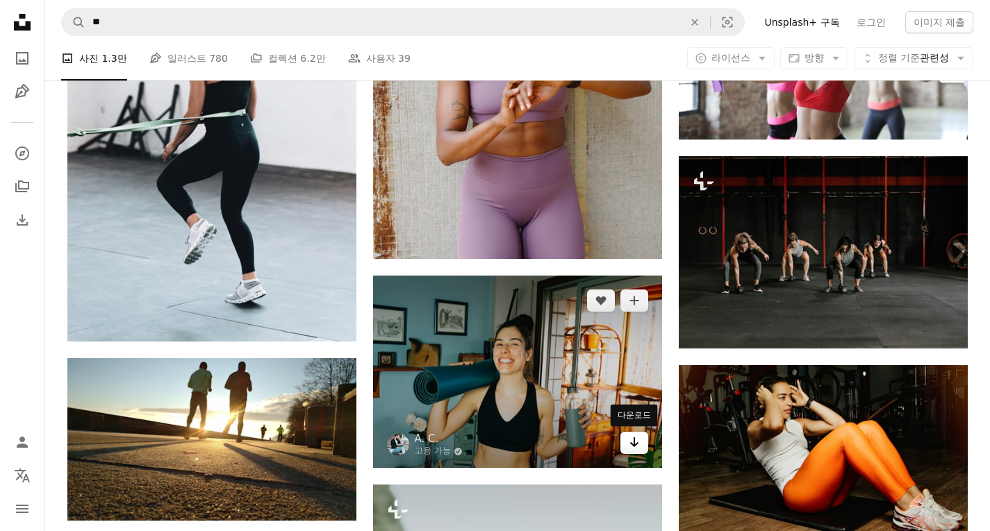
click at [636, 445] on icon "다운로드" at bounding box center [633, 443] width 9 height 10
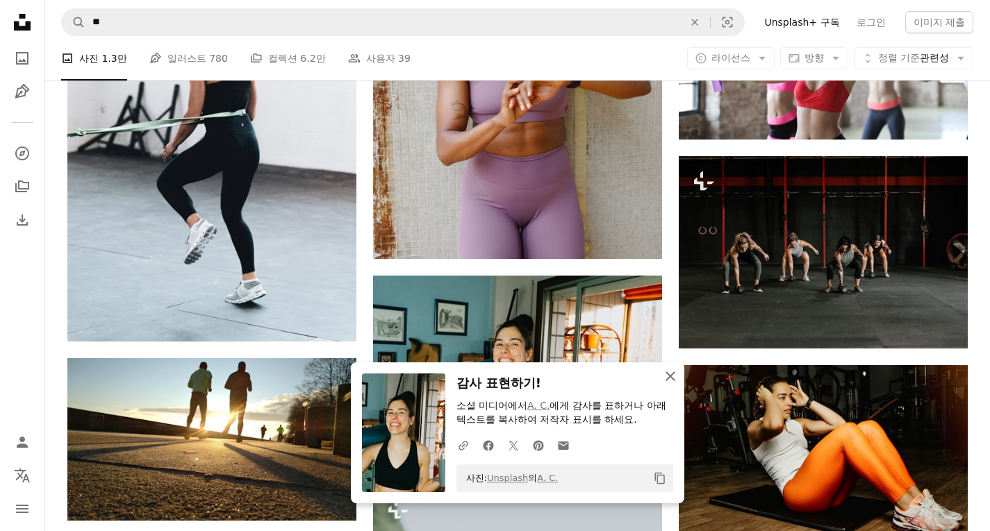
click at [668, 370] on icon "An X shape" at bounding box center [670, 376] width 17 height 17
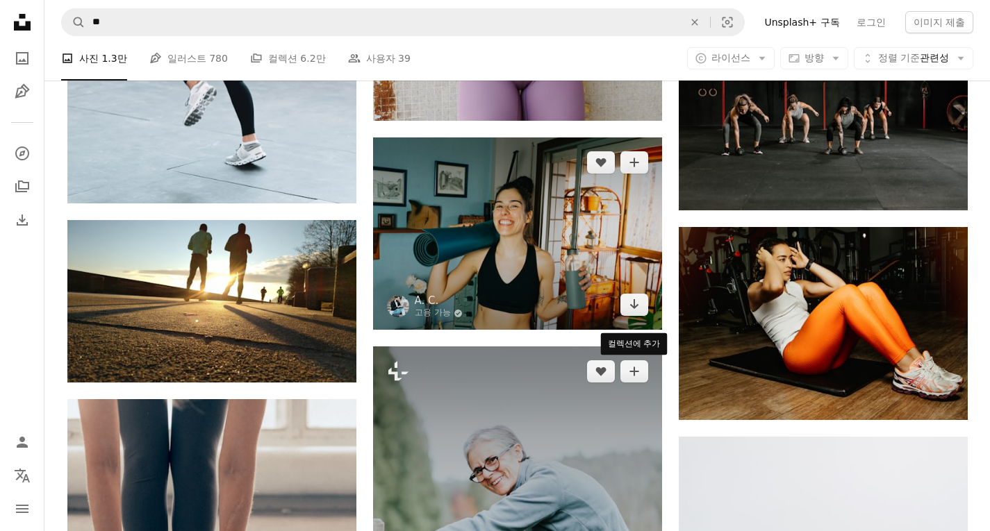
scroll to position [12364, 0]
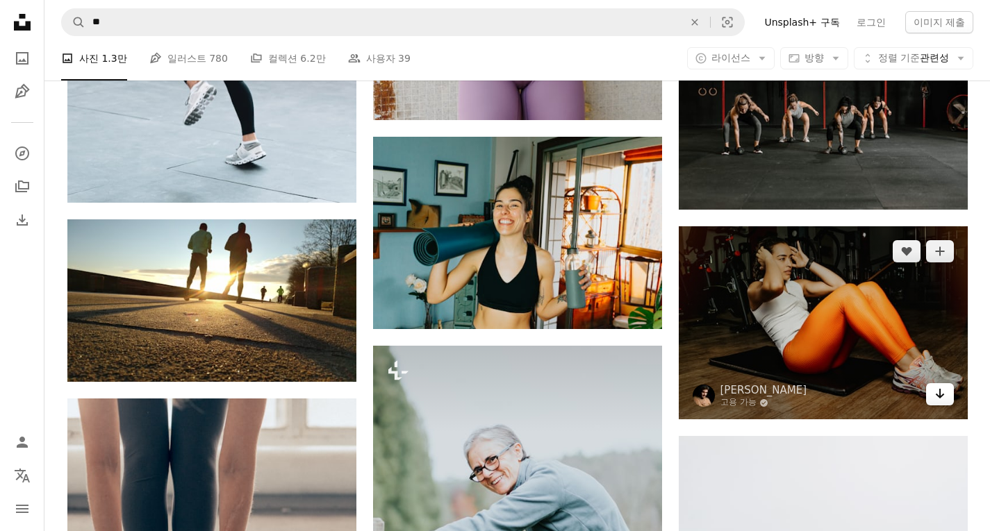
click at [938, 392] on icon "Arrow pointing down" at bounding box center [939, 394] width 11 height 17
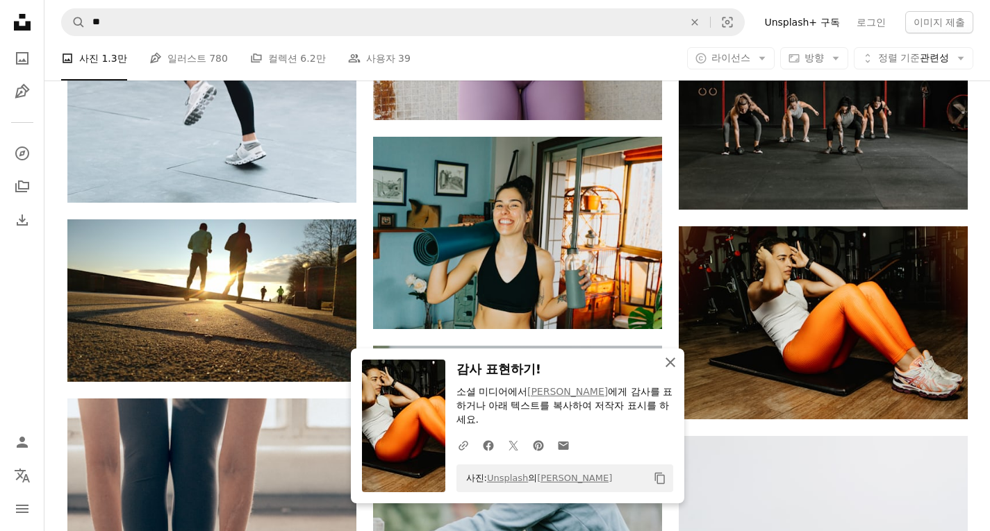
click at [669, 357] on icon "An X shape" at bounding box center [670, 362] width 17 height 17
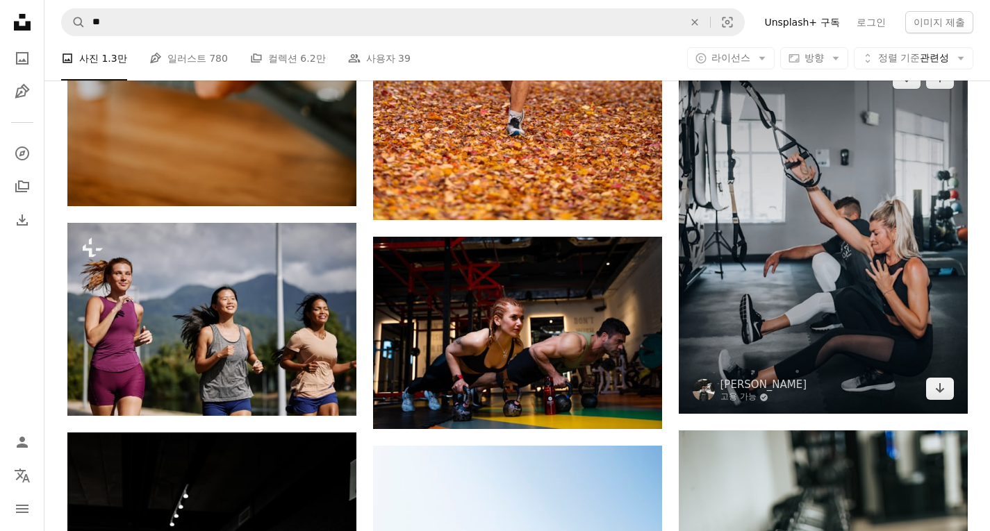
scroll to position [13823, 0]
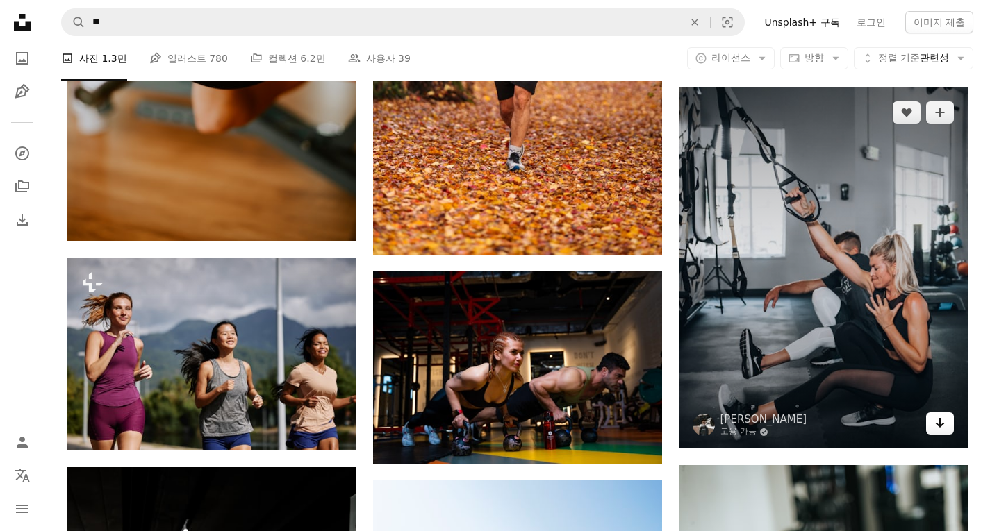
click at [938, 422] on icon "다운로드" at bounding box center [939, 423] width 9 height 10
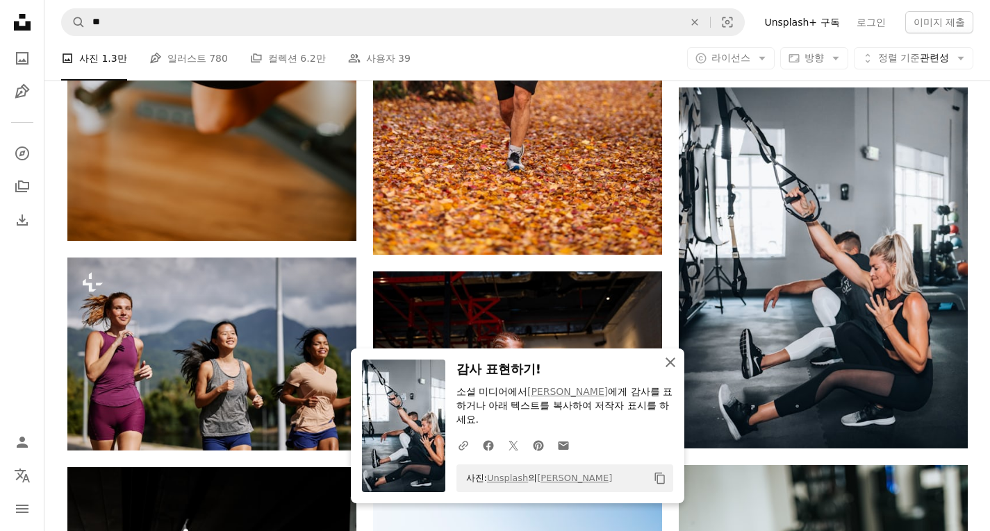
click at [665, 353] on button "An X shape 닫기" at bounding box center [670, 363] width 28 height 28
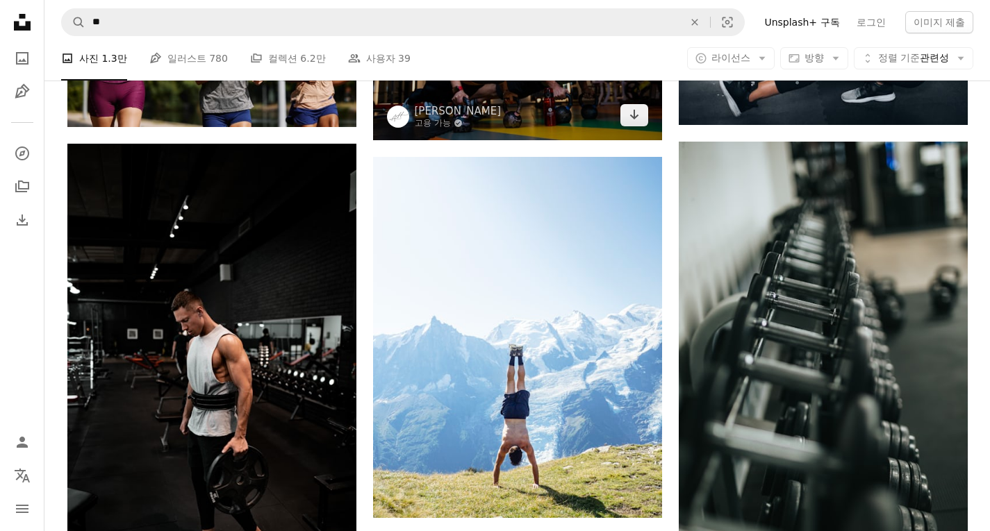
scroll to position [14240, 0]
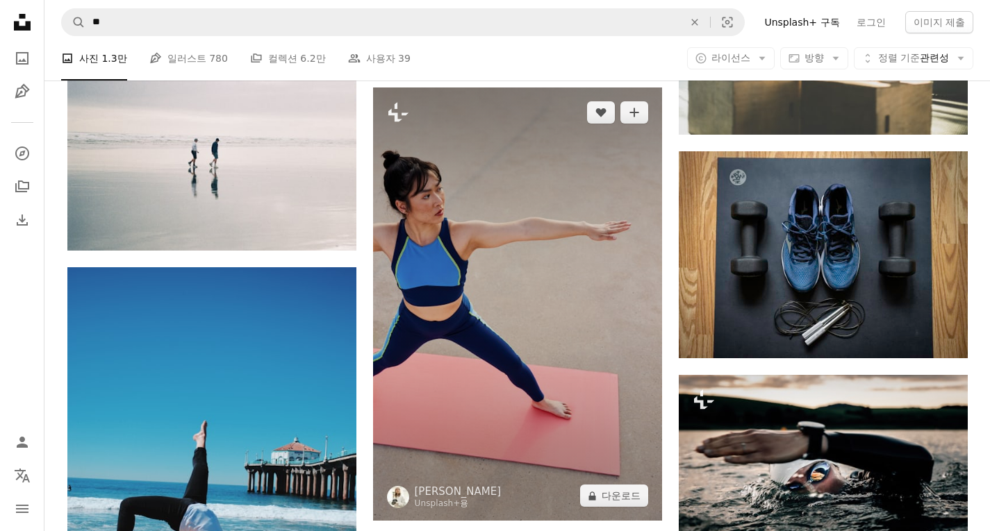
scroll to position [17366, 0]
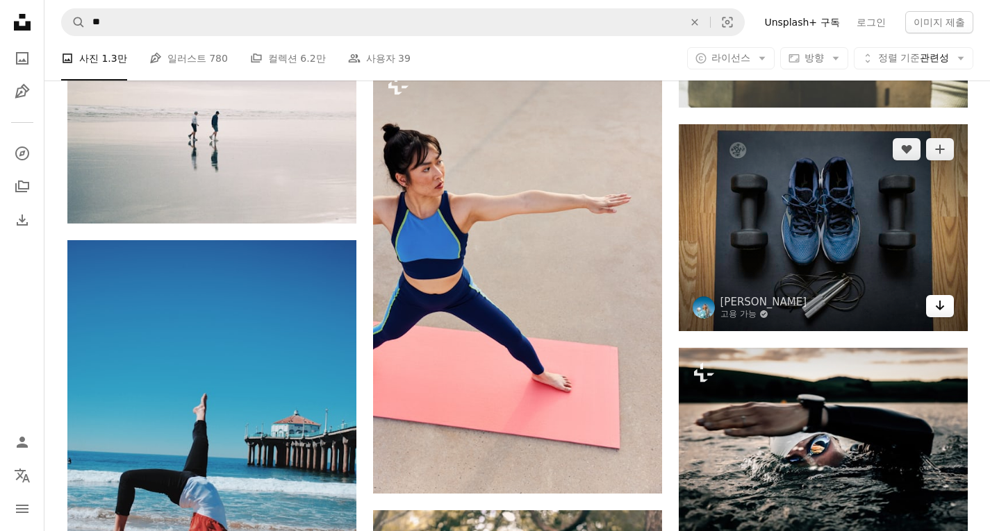
click at [942, 308] on icon "다운로드" at bounding box center [939, 306] width 9 height 10
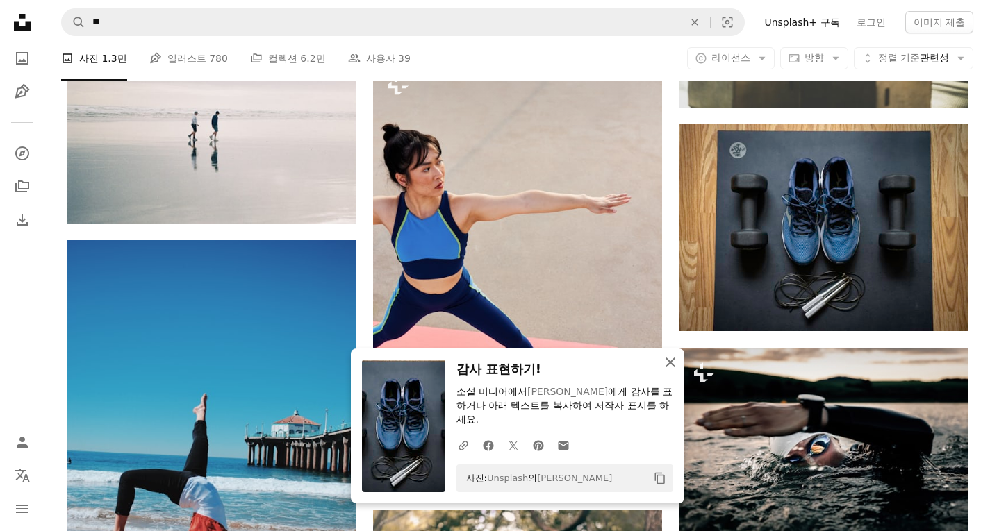
click at [673, 360] on icon "button" at bounding box center [670, 363] width 10 height 10
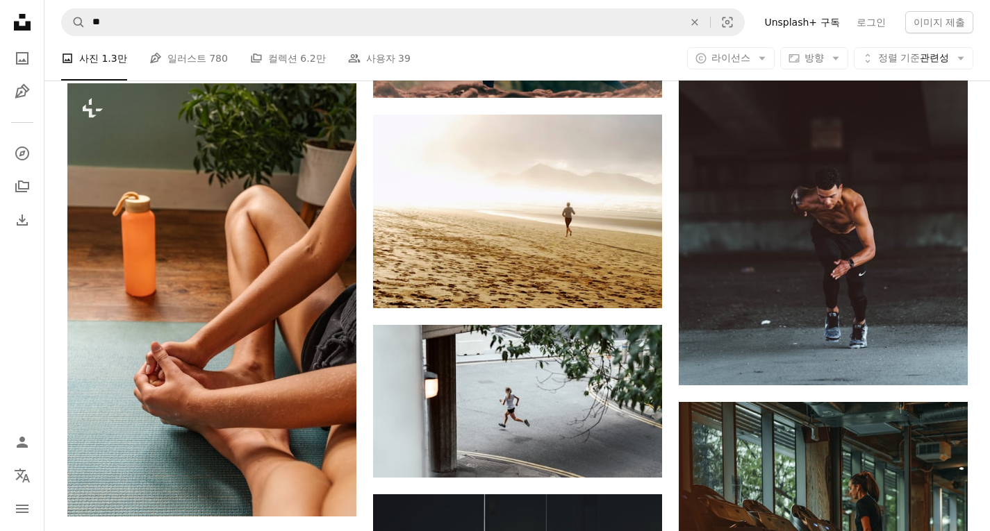
scroll to position [17991, 0]
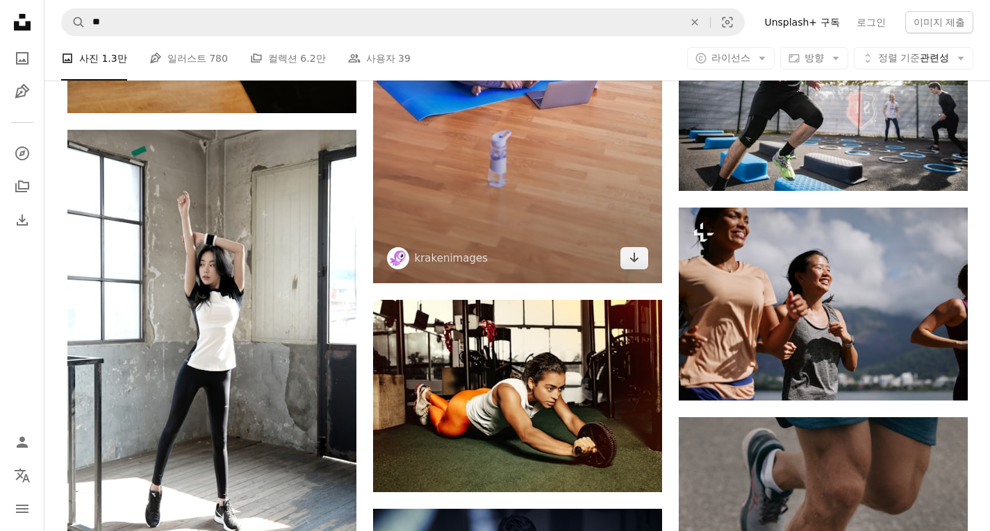
scroll to position [18894, 0]
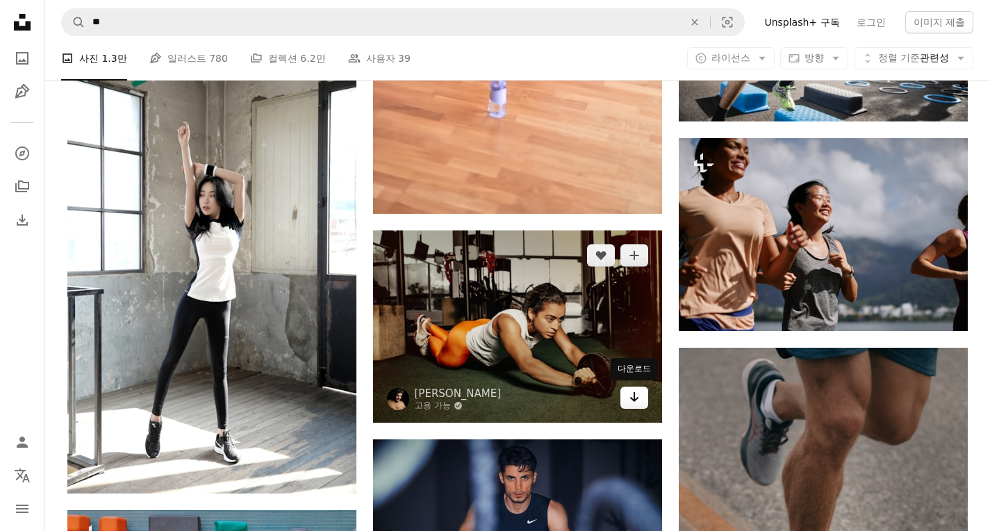
click at [632, 392] on icon "Arrow pointing down" at bounding box center [634, 397] width 11 height 17
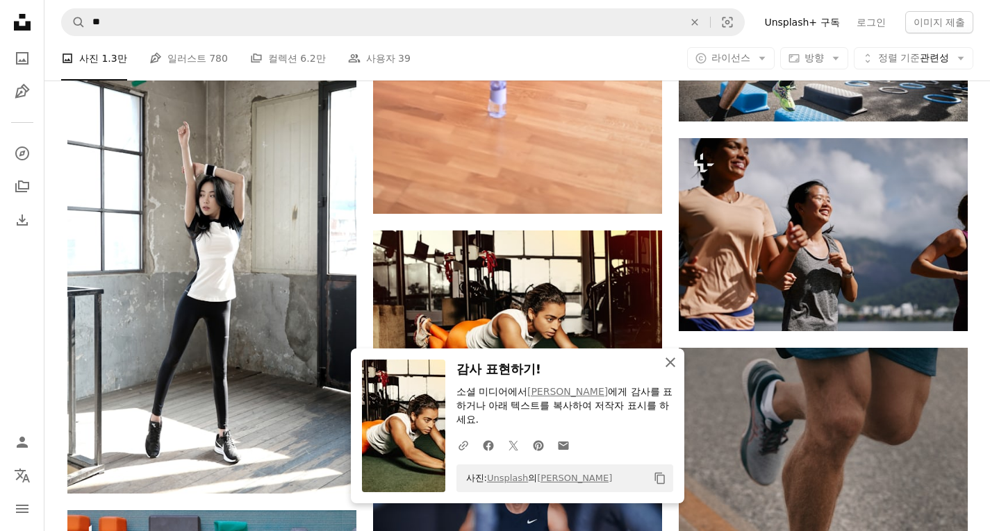
click at [670, 365] on icon "An X shape" at bounding box center [670, 362] width 17 height 17
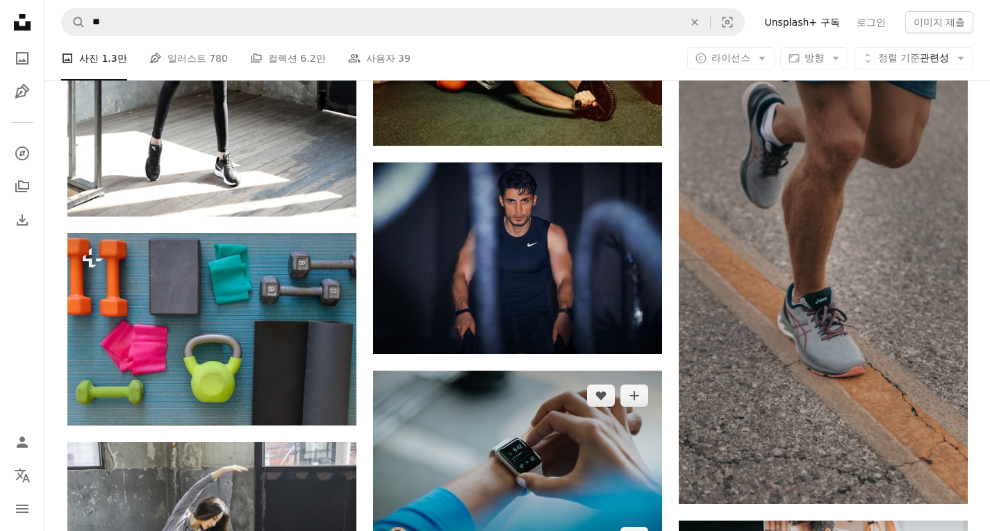
scroll to position [19241, 0]
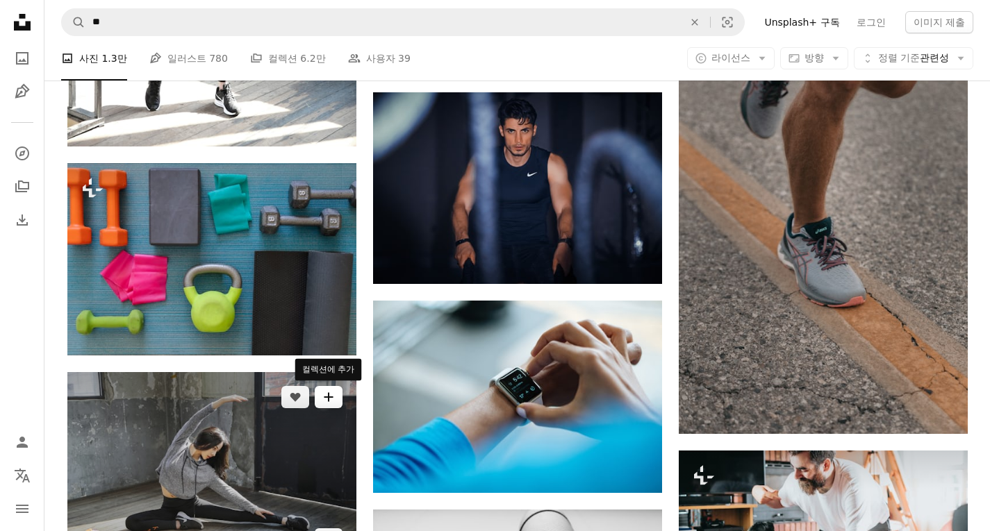
click at [331, 395] on icon "A plus sign" at bounding box center [328, 397] width 11 height 11
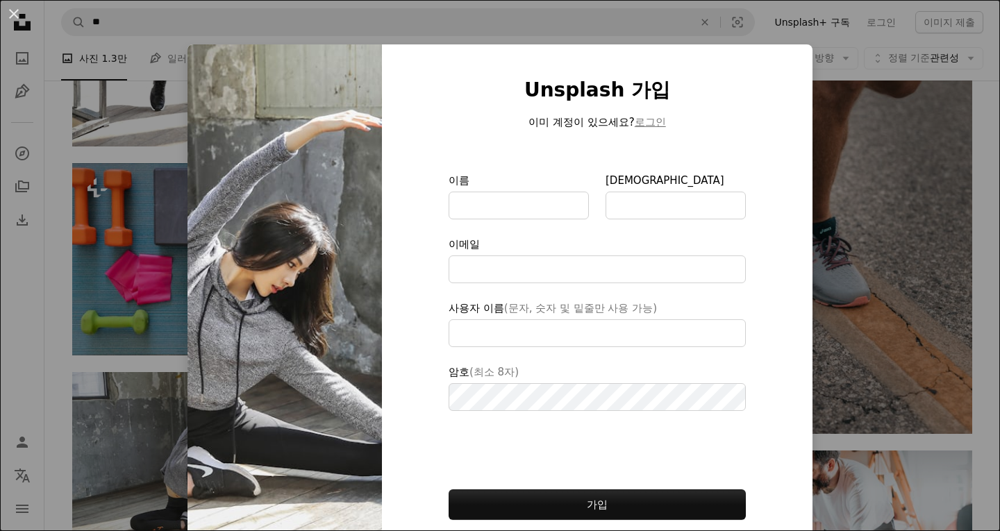
click at [314, 326] on img at bounding box center [285, 321] width 194 height 554
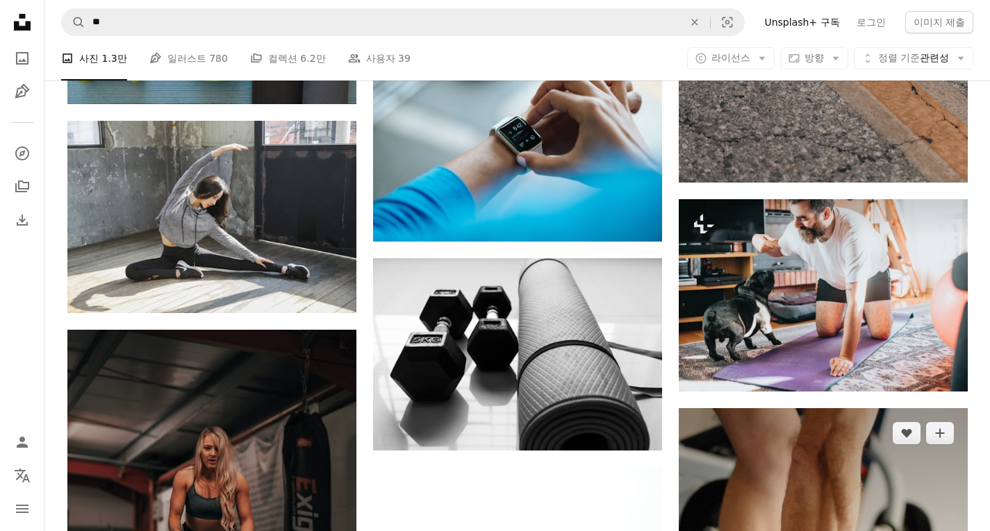
scroll to position [19519, 0]
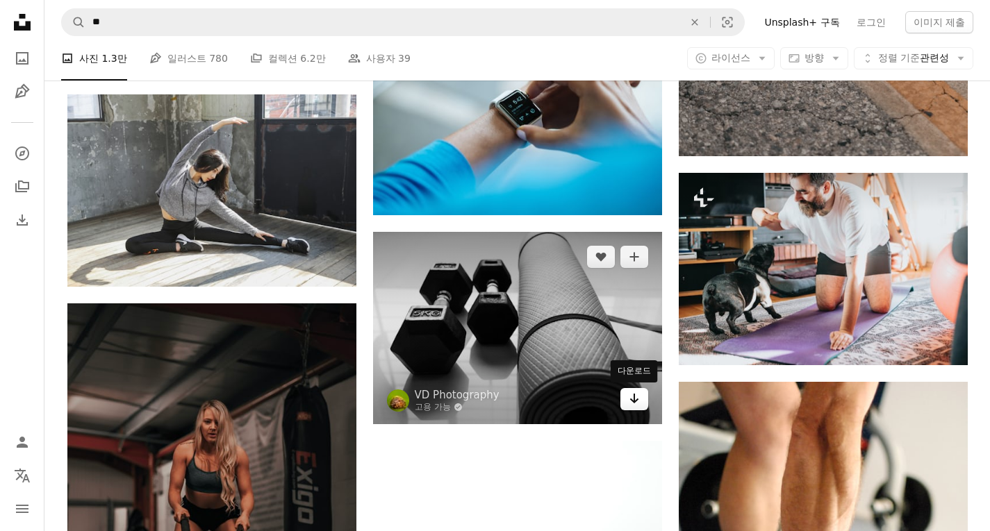
click at [632, 397] on icon "Arrow pointing down" at bounding box center [634, 398] width 11 height 17
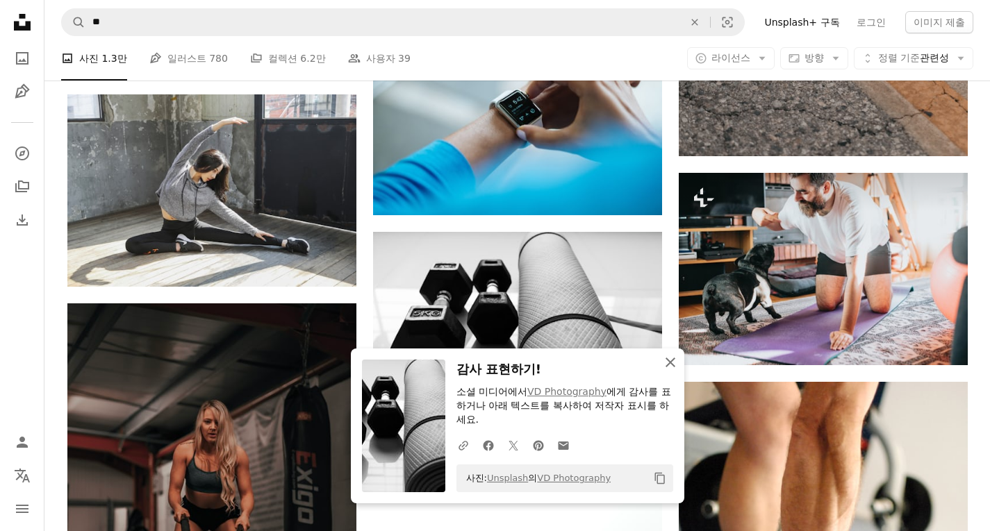
click at [665, 359] on icon "An X shape" at bounding box center [670, 362] width 17 height 17
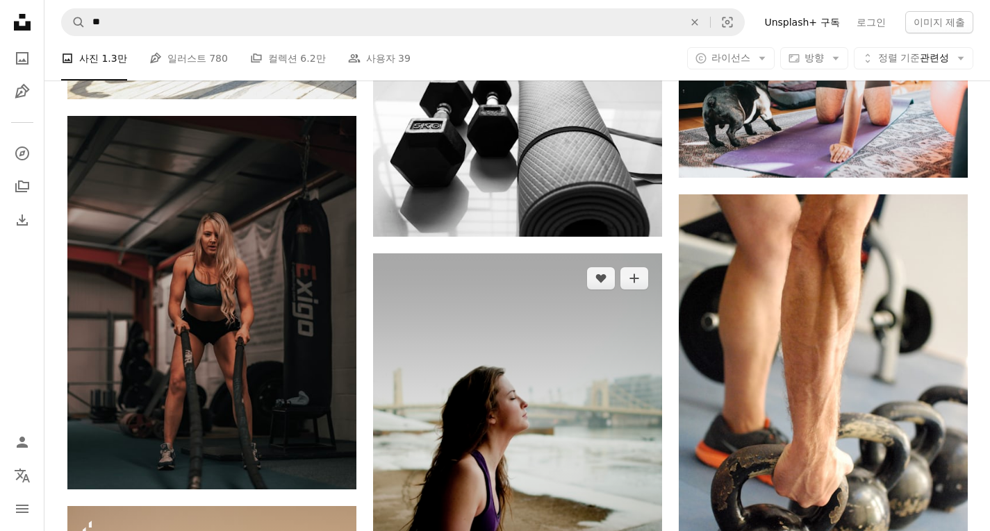
scroll to position [19727, 0]
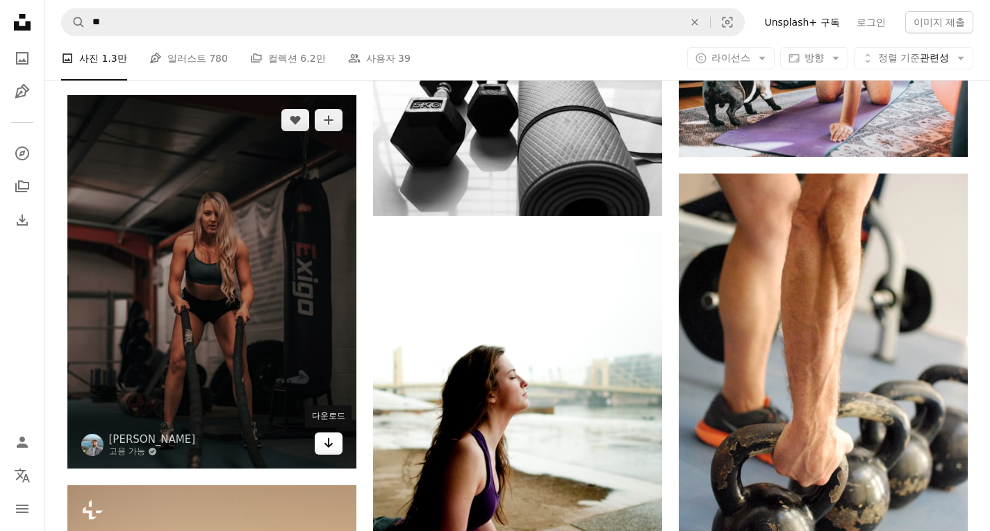
click at [333, 444] on icon "Arrow pointing down" at bounding box center [328, 443] width 11 height 17
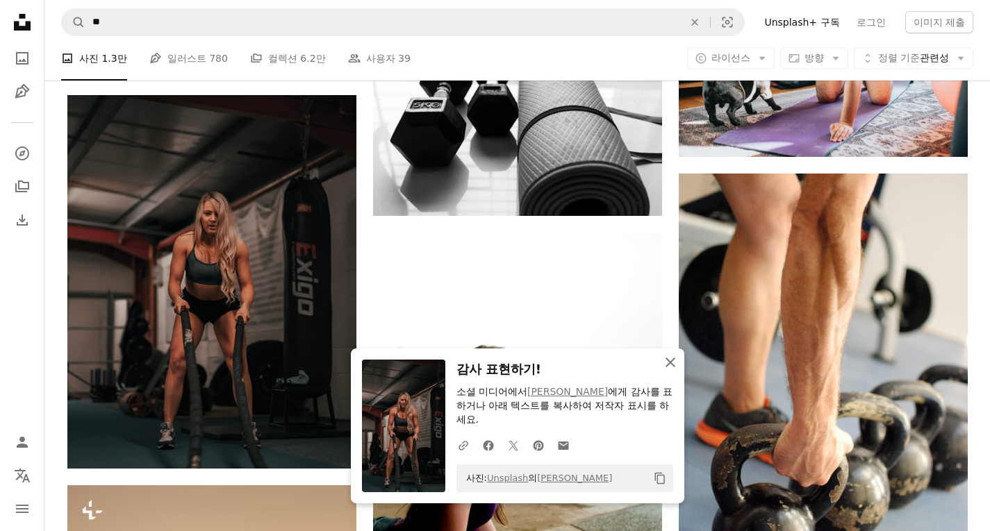
click at [671, 364] on icon "button" at bounding box center [670, 363] width 10 height 10
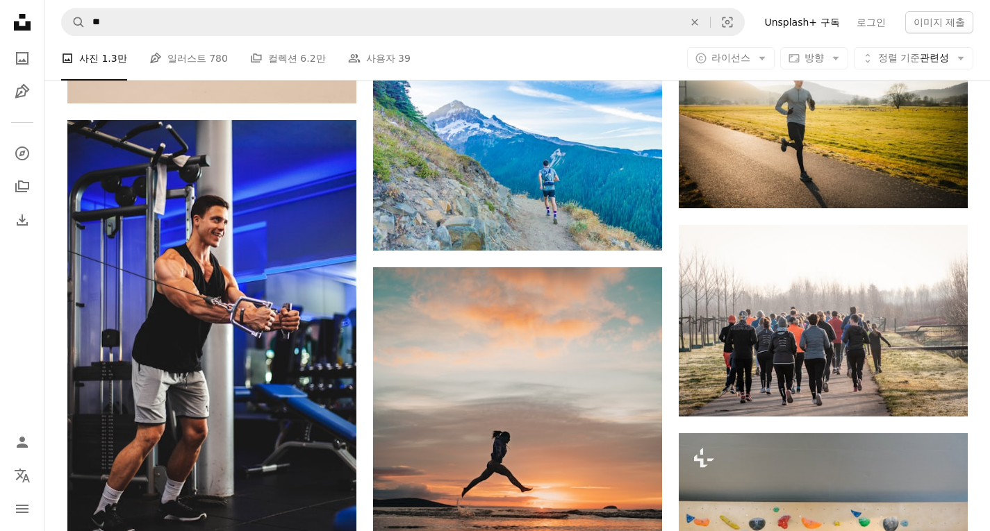
scroll to position [20700, 0]
